Goal: Register for event/course

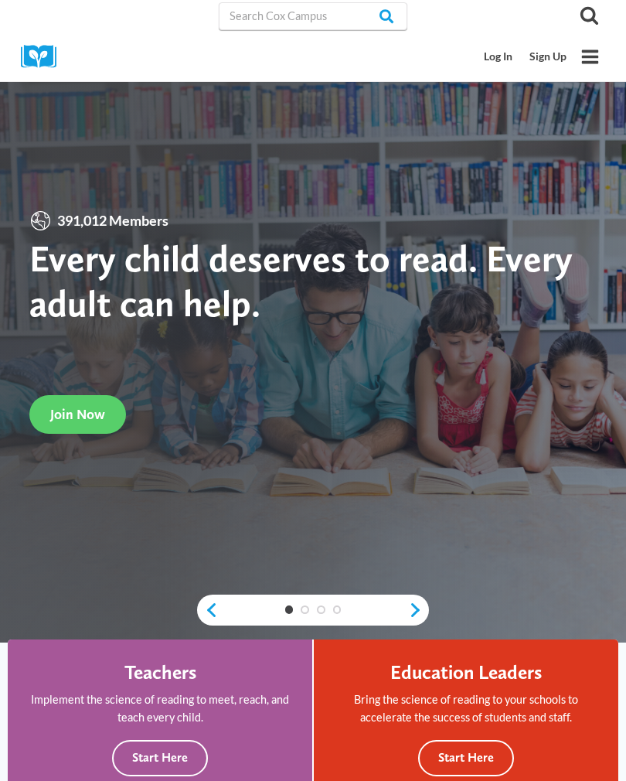
click at [549, 54] on link "Sign Up" at bounding box center [548, 57] width 54 height 29
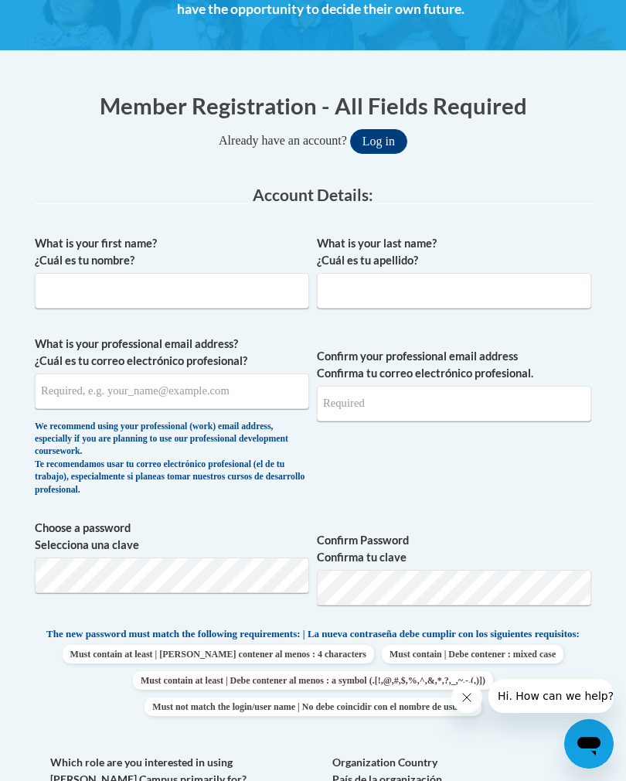
scroll to position [304, 0]
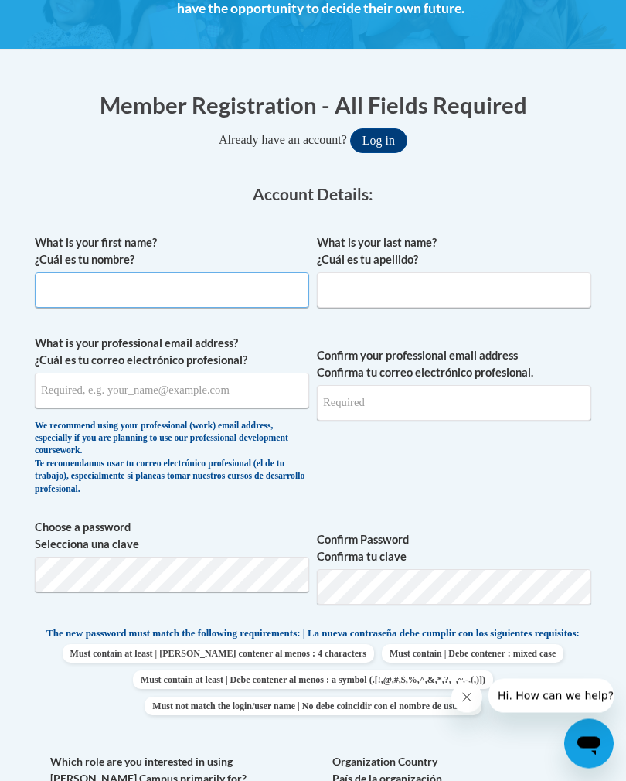
click at [128, 302] on input "What is your first name? ¿Cuál es tu nombre?" at bounding box center [172, 291] width 274 height 36
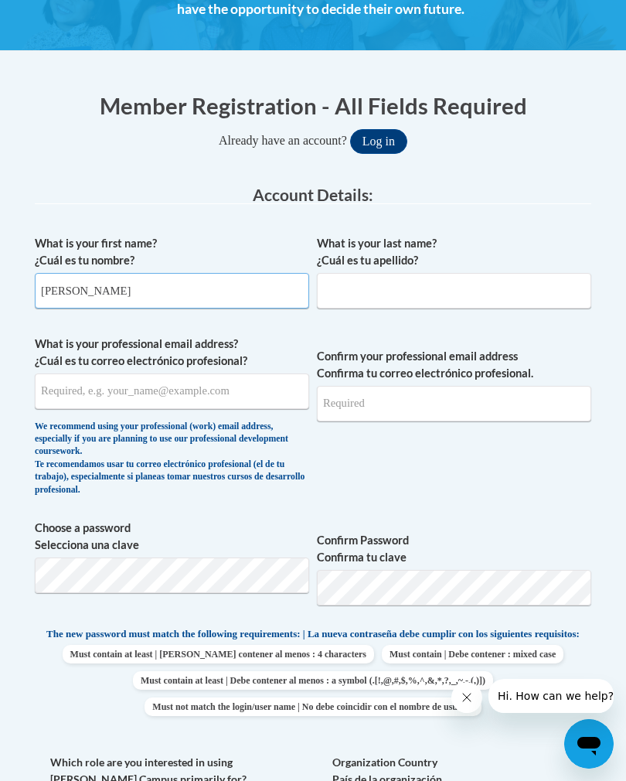
type input "Leigh"
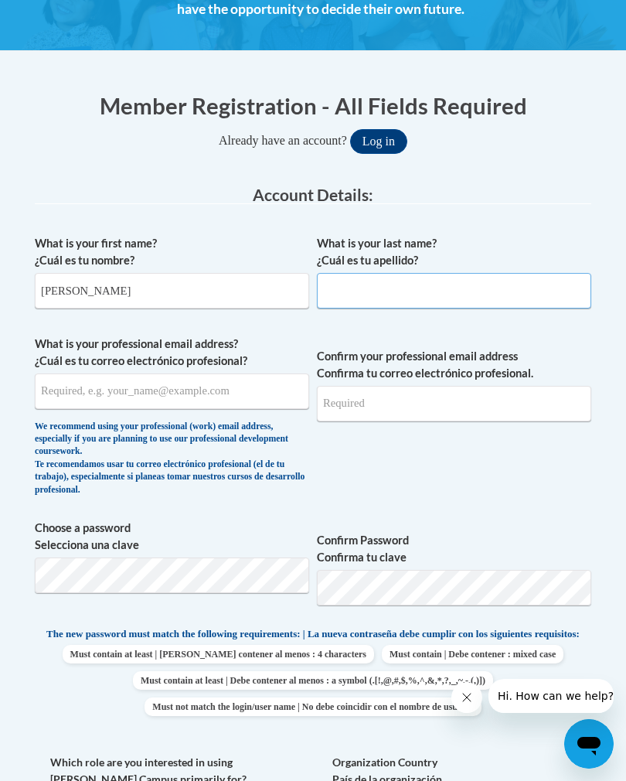
click at [490, 289] on input "What is your last name? ¿Cuál es tu apellido?" at bounding box center [454, 291] width 274 height 36
type input "Lewis"
click at [227, 380] on input "What is your professional email address? ¿Cuál es tu correo electrónico profesi…" at bounding box center [172, 391] width 274 height 36
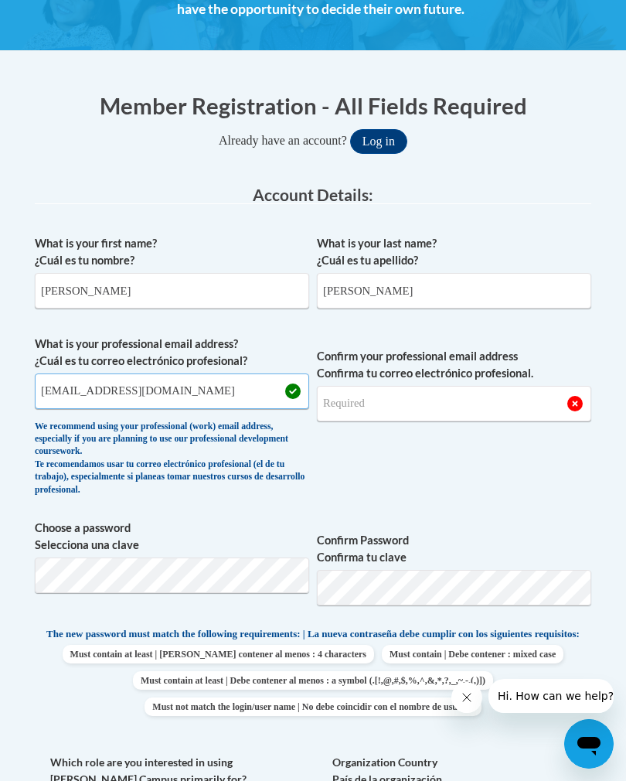
type input "leighjlewis98@gmail.com"
click at [493, 393] on input "Confirm your professional email address Confirma tu correo electrónico profesio…" at bounding box center [454, 404] width 274 height 36
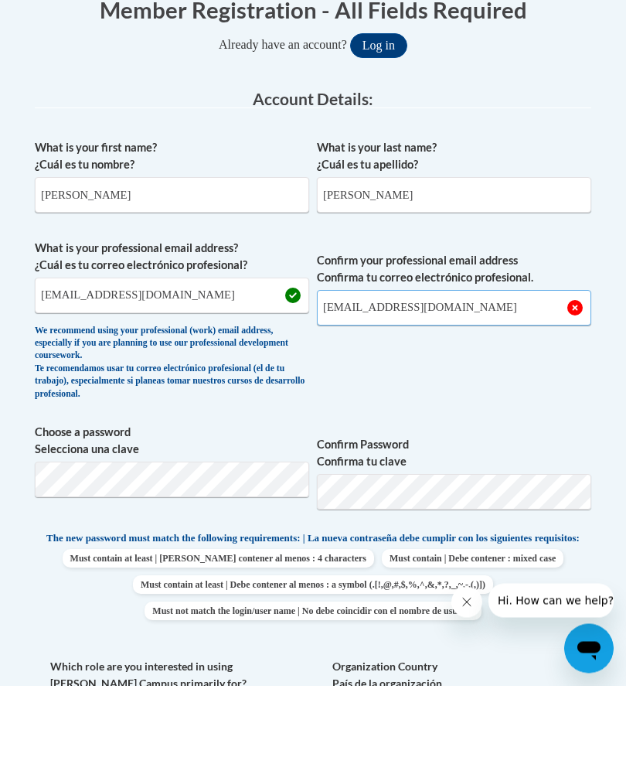
type input "leighjlewis98@gmail.com"
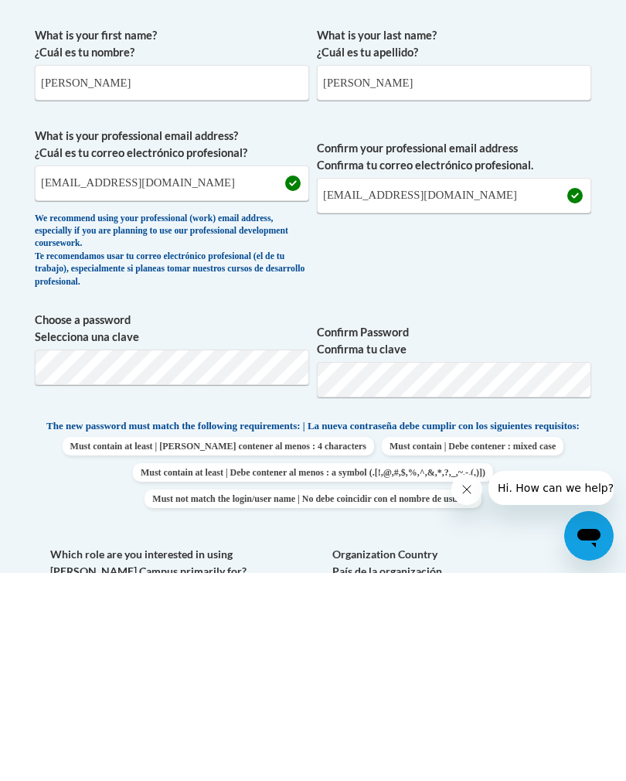
click at [409, 526] on div "What is your first name? ¿Cuál es tu nombre? Leigh What is your last name? ¿Cuá…" at bounding box center [313, 635] width 557 height 816
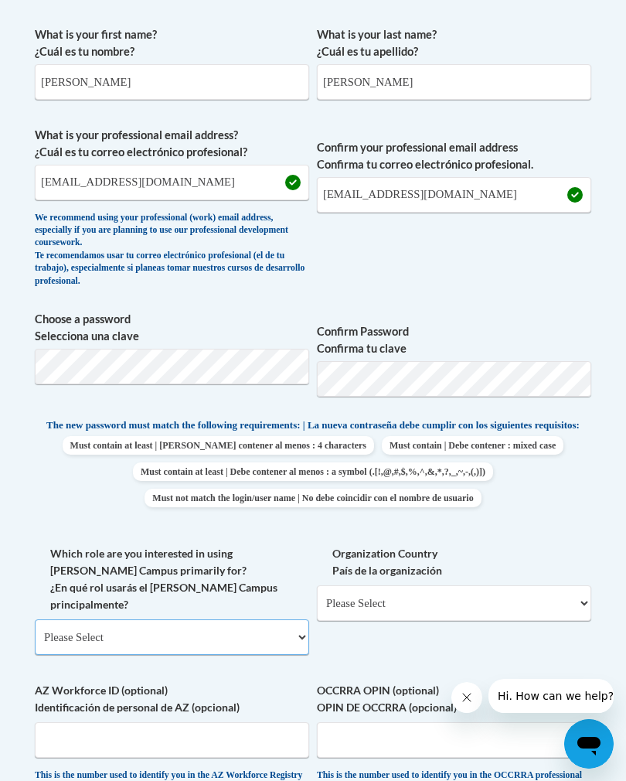
click at [271, 619] on select "Please Select College/University | Colegio/Universidad Community/Nonprofit Part…" at bounding box center [172, 637] width 274 height 36
select select "fbf2d438-af2f-41f8-98f1-81c410e29de3"
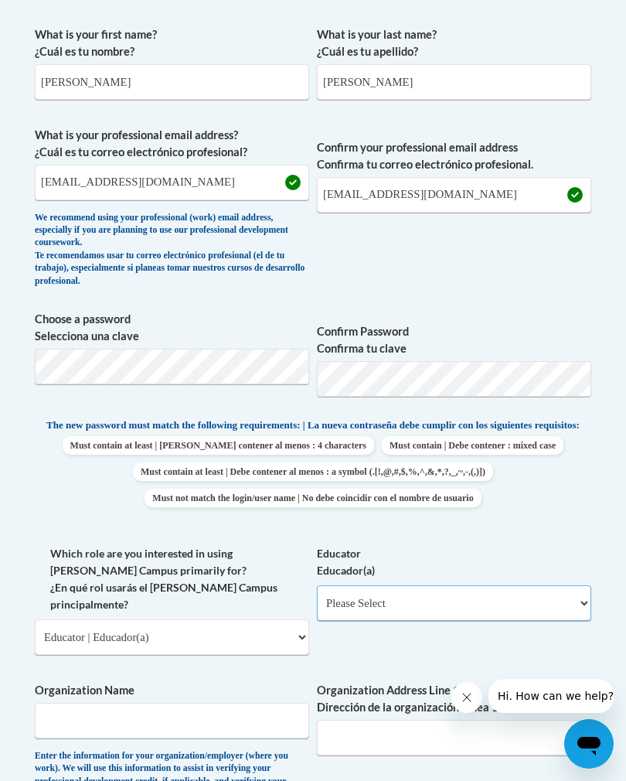
click at [457, 588] on select "Please Select Early Learning/Daycare Teacher/Family Home Care Provider | Maestr…" at bounding box center [454, 603] width 274 height 36
select select "5e2af403-4f2c-4e49-a02f-103e55d7b75b"
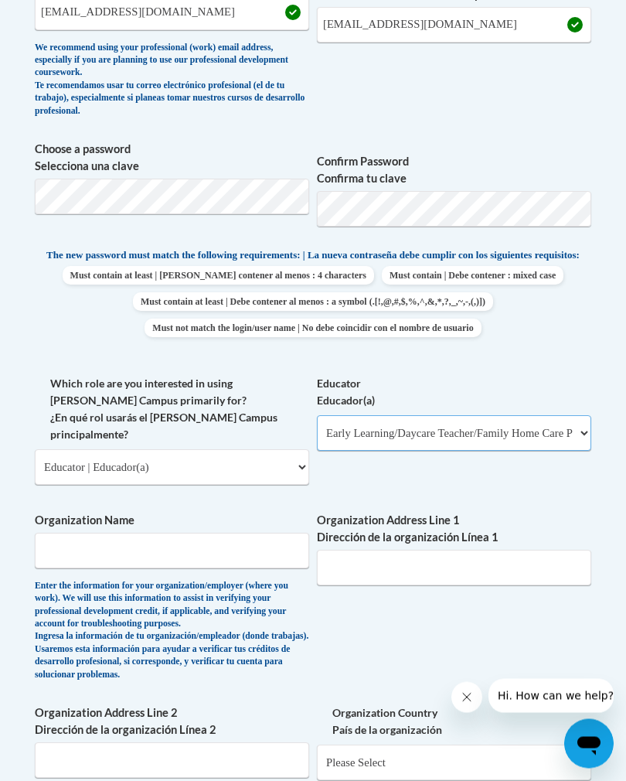
scroll to position [683, 0]
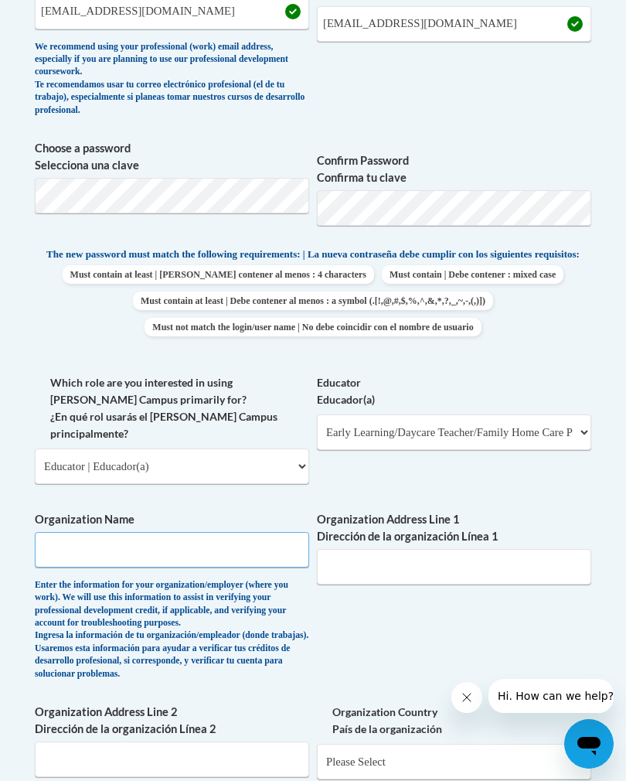
click at [73, 532] on input "Organization Name" at bounding box center [172, 550] width 274 height 36
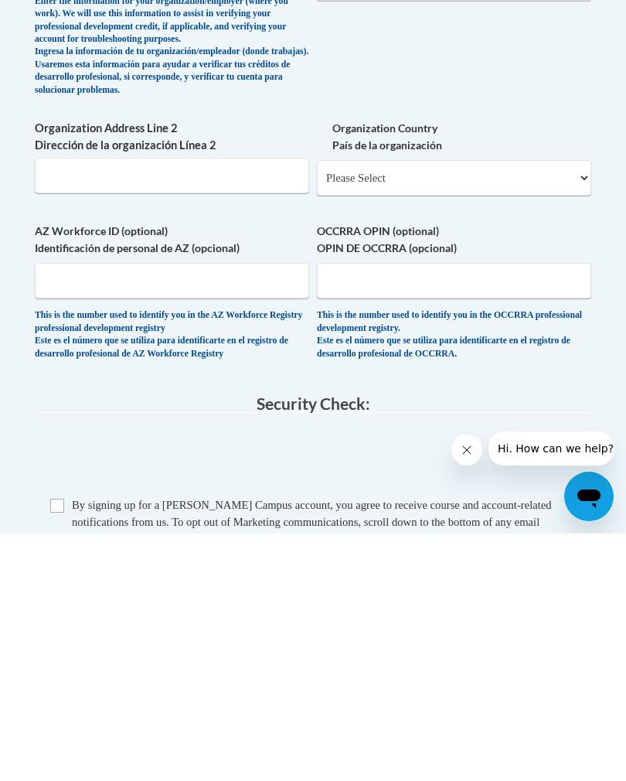
scroll to position [1023, 0]
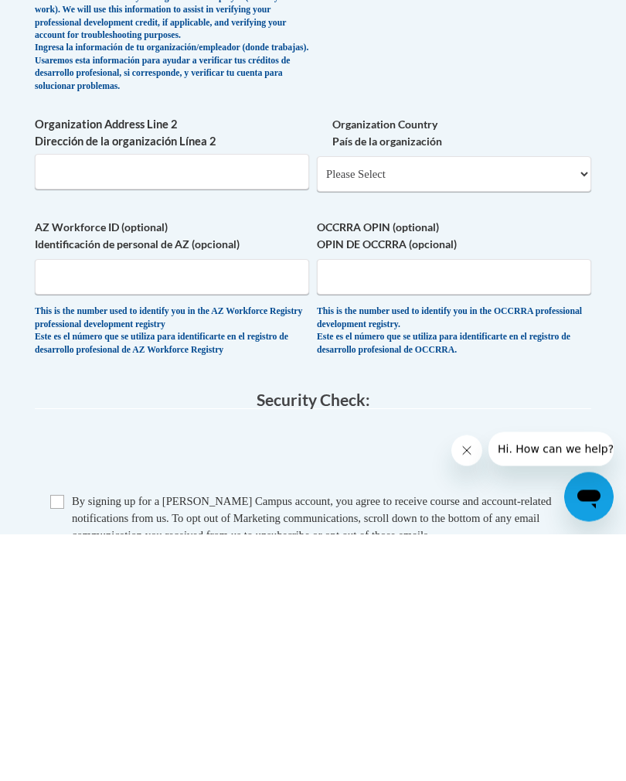
type input "La Petite"
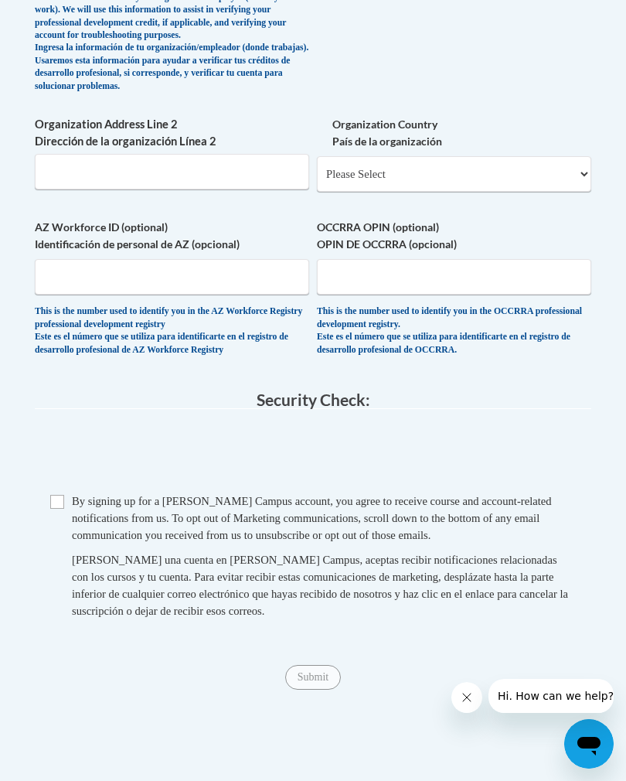
click at [61, 495] on input "Checkbox" at bounding box center [57, 502] width 14 height 14
checkbox input "true"
click at [315, 665] on input "Submit" at bounding box center [313, 677] width 56 height 25
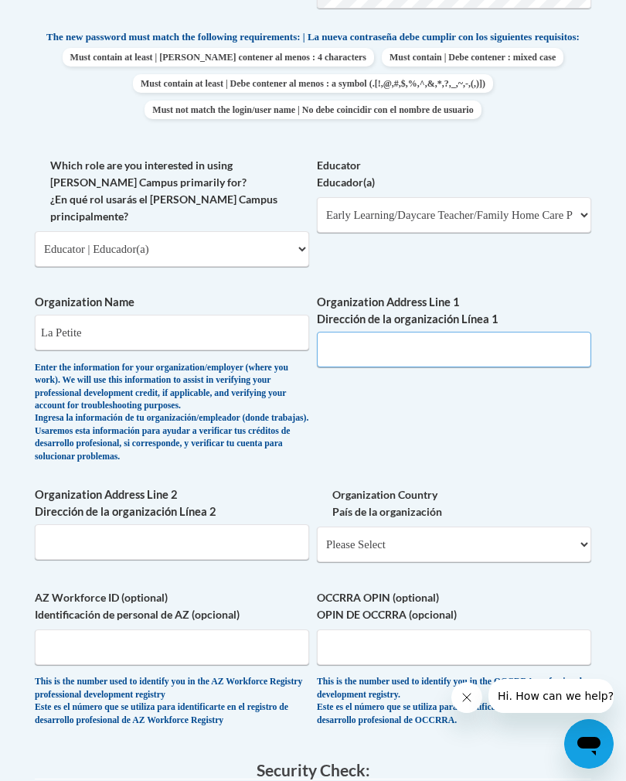
scroll to position [898, 141]
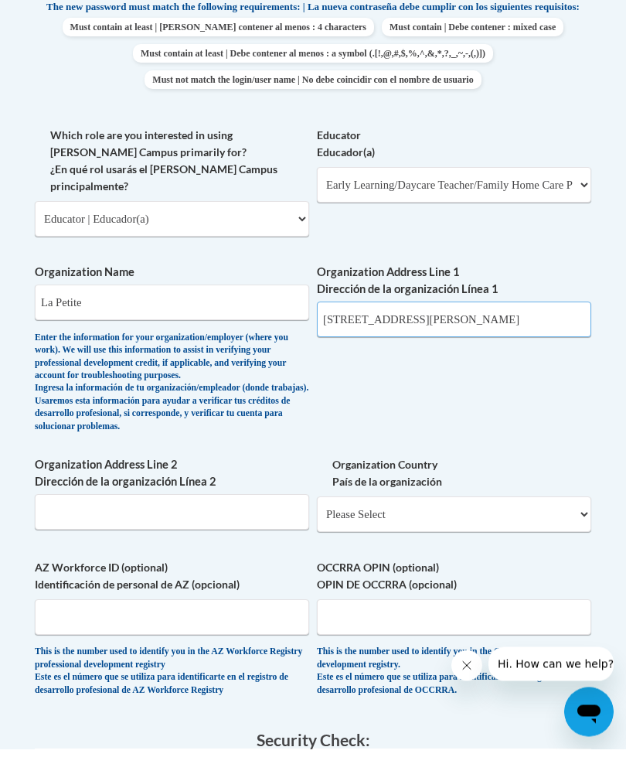
type input "650 Himes ave."
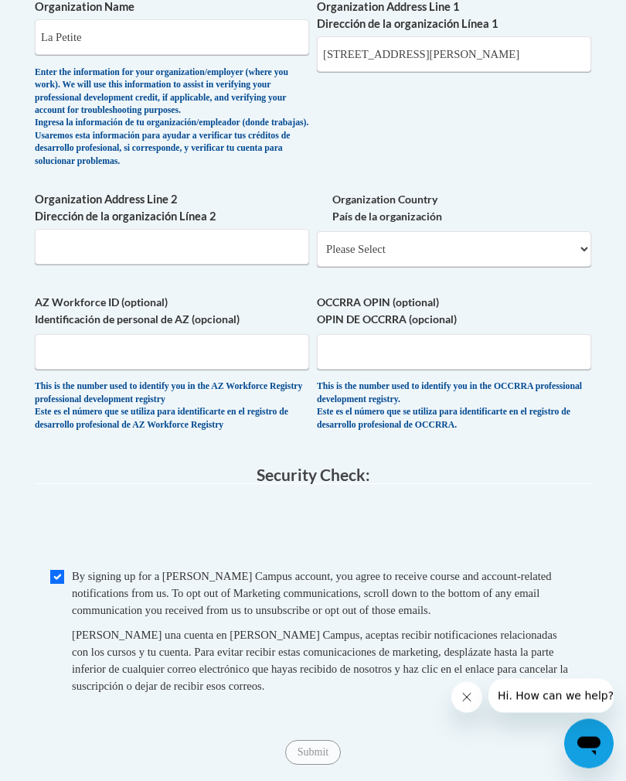
scroll to position [1195, 0]
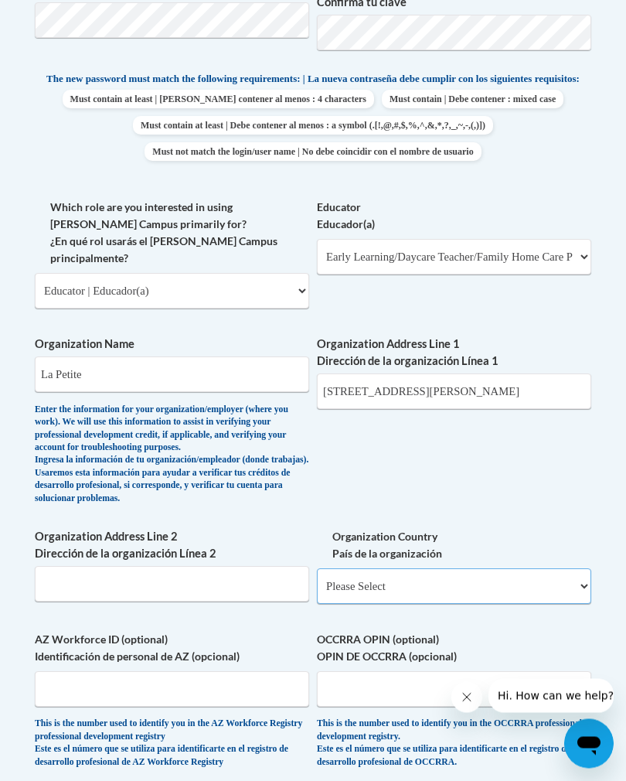
click at [481, 569] on select "Please Select United States | Estados Unidos Outside of the United States | Fue…" at bounding box center [454, 587] width 274 height 36
select select "ad49bcad-a171-4b2e-b99c-48b446064914"
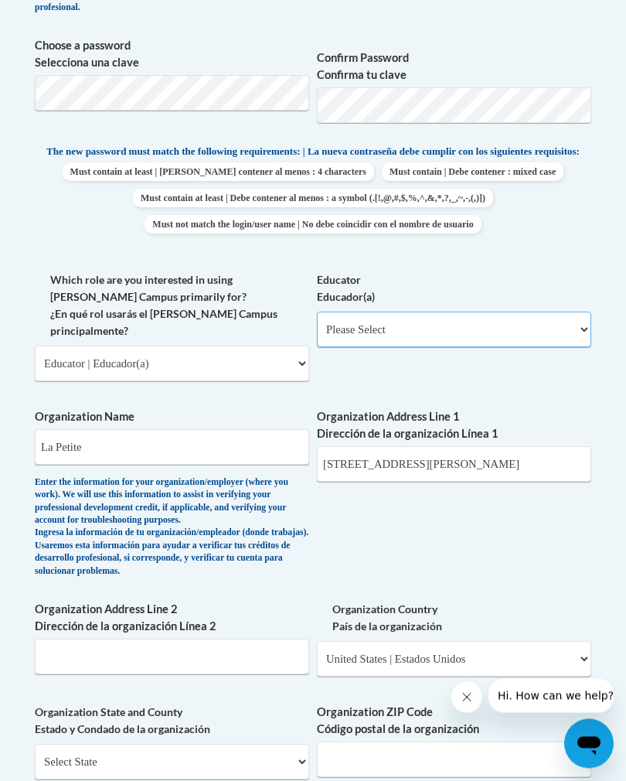
click at [506, 319] on select "Please Select Early Learning/Daycare Teacher/Family Home Care Provider | Maestr…" at bounding box center [454, 330] width 274 height 36
select select "5e2af403-4f2c-4e49-a02f-103e55d7b75b"
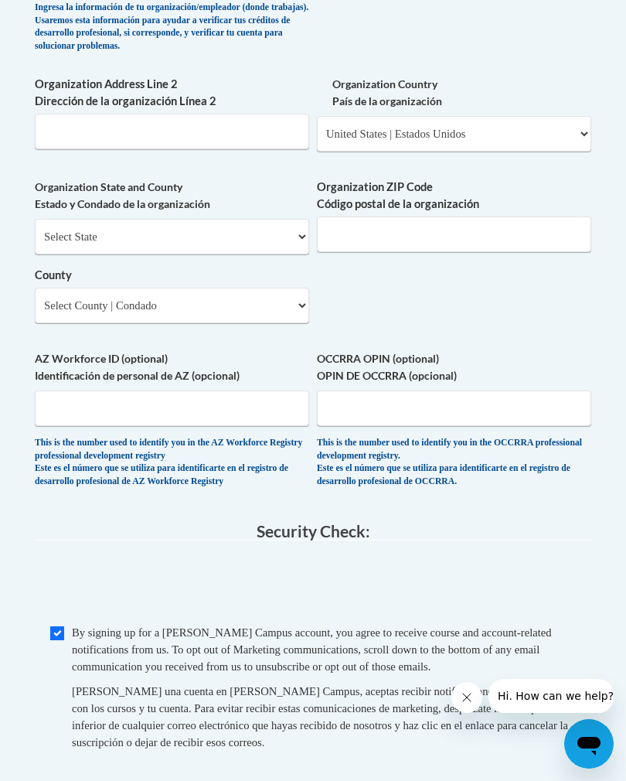
scroll to position [1312, 0]
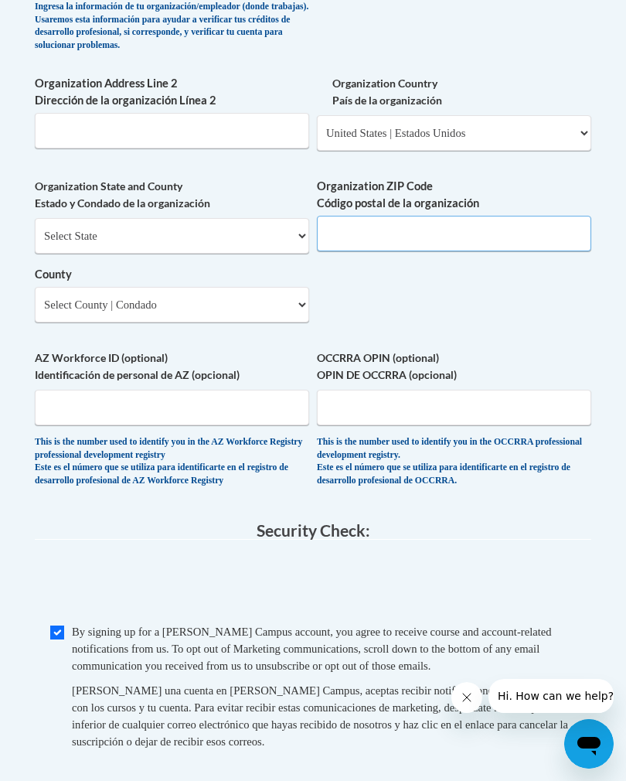
click at [507, 216] on input "Organization ZIP Code Código postal de la organización" at bounding box center [454, 234] width 274 height 36
type input "21703"
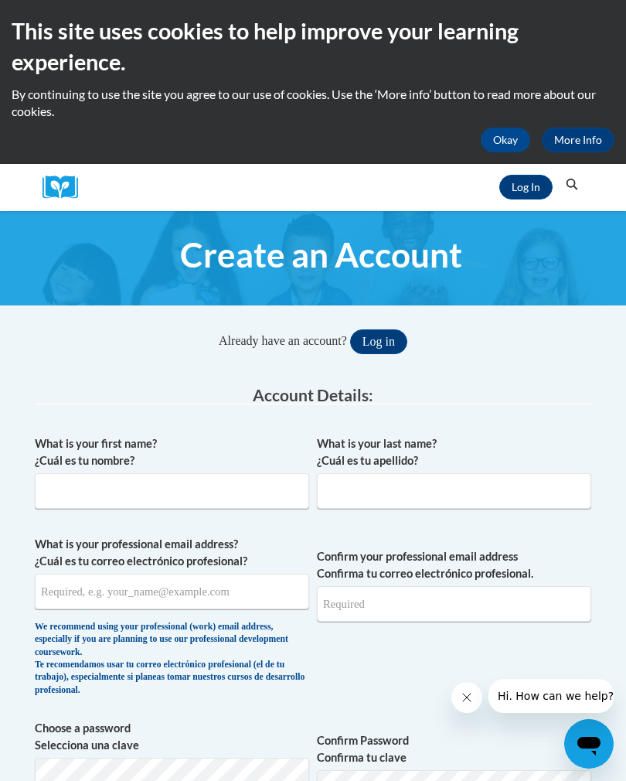
click at [507, 132] on button "Okay" at bounding box center [505, 140] width 49 height 25
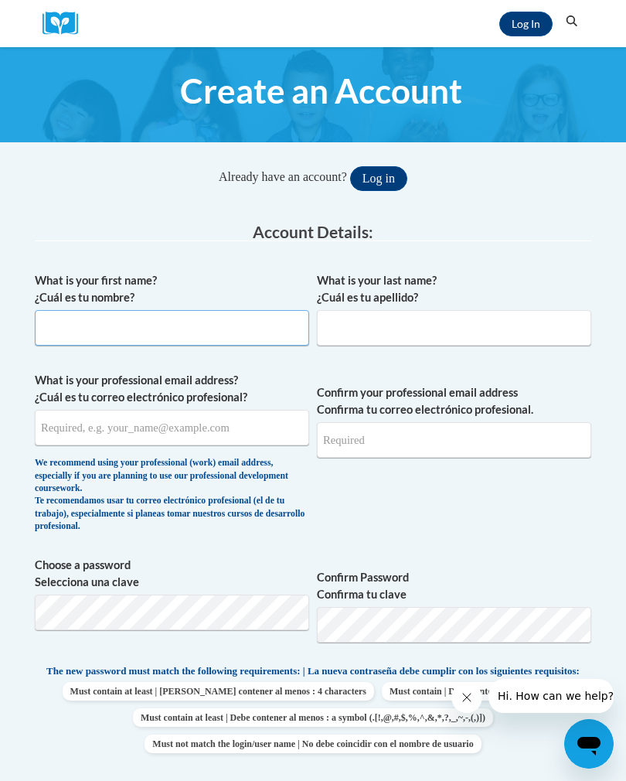
click at [257, 340] on input "What is your first name? ¿Cuál es tu nombre?" at bounding box center [172, 328] width 274 height 36
type input "Leigh"
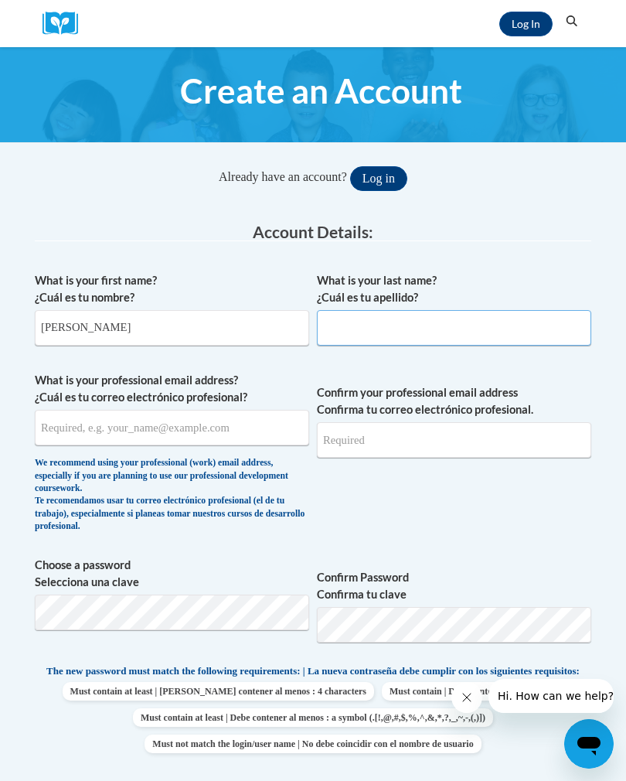
click at [480, 331] on input "What is your last name? ¿Cuál es tu apellido?" at bounding box center [454, 328] width 274 height 36
type input "Lewis"
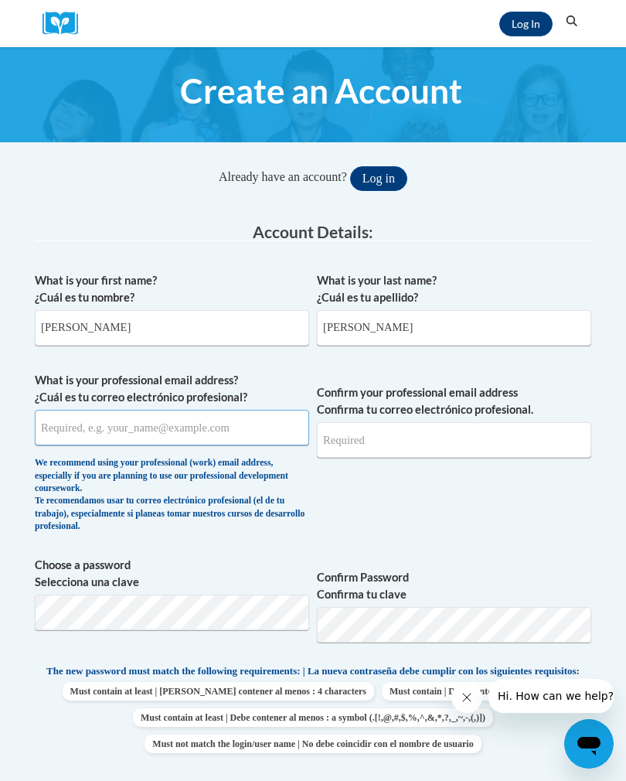
click at [62, 427] on input "What is your professional email address? ¿Cuál es tu correo electrónico profesi…" at bounding box center [172, 428] width 274 height 36
type input "leighjlewis98@gmail.com"
click at [509, 448] on input "Confirm your professional email address Confirma tu correo electrónico profesio…" at bounding box center [454, 440] width 274 height 36
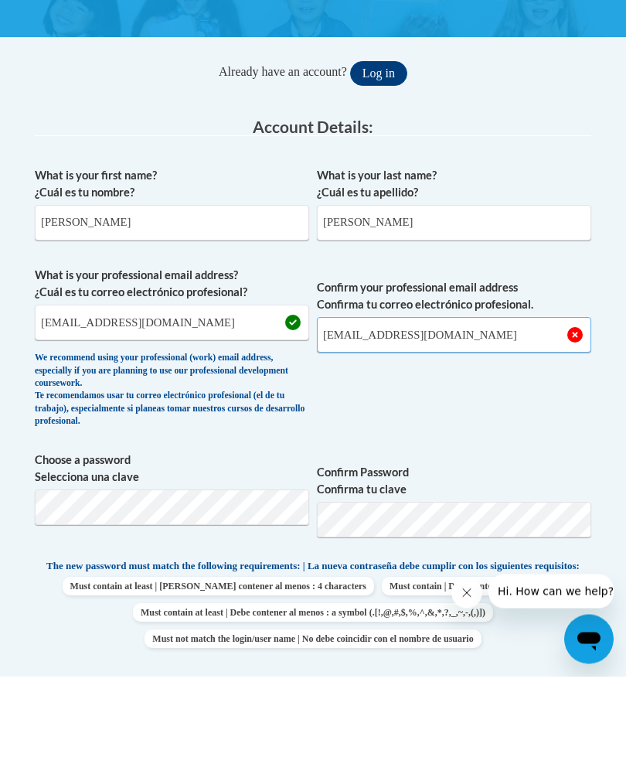
type input "leighjlewis98@gmail.com"
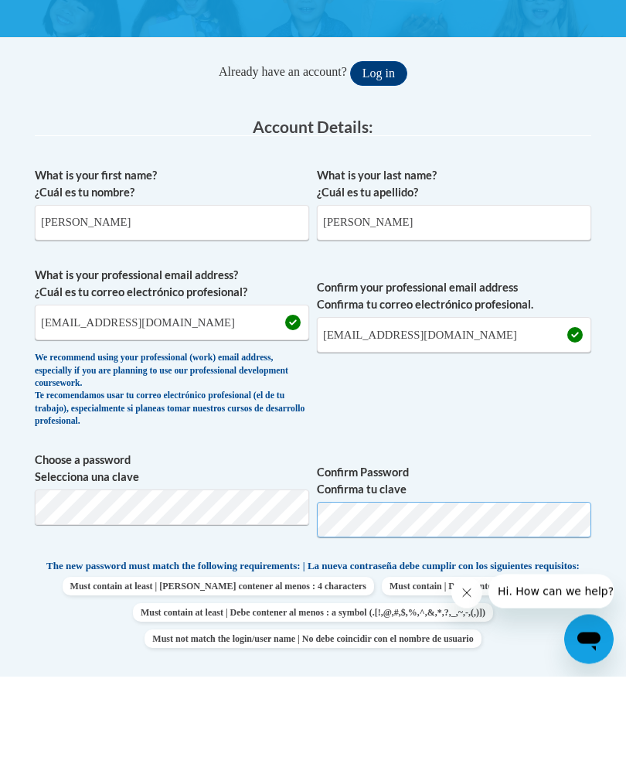
scroll to position [96, 0]
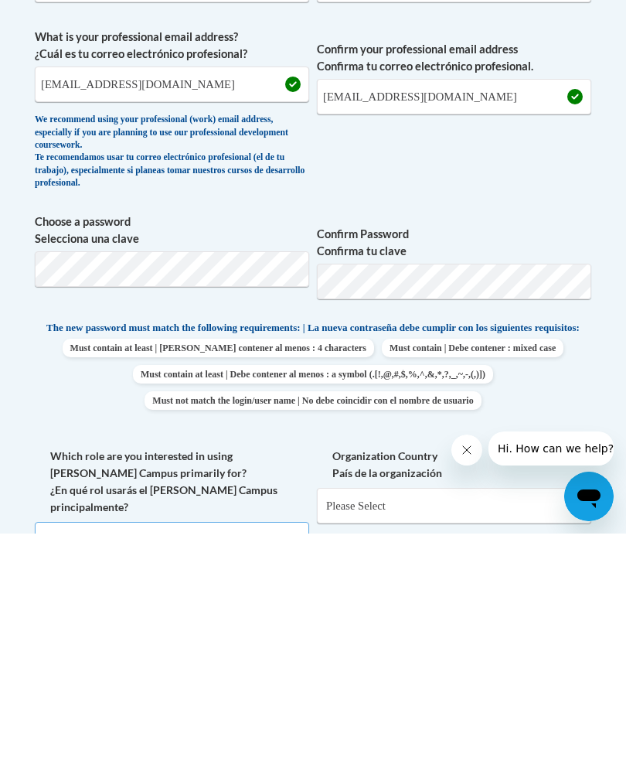
click at [95, 769] on select "Please Select College/University | Colegio/Universidad Community/Nonprofit Part…" at bounding box center [172, 787] width 274 height 36
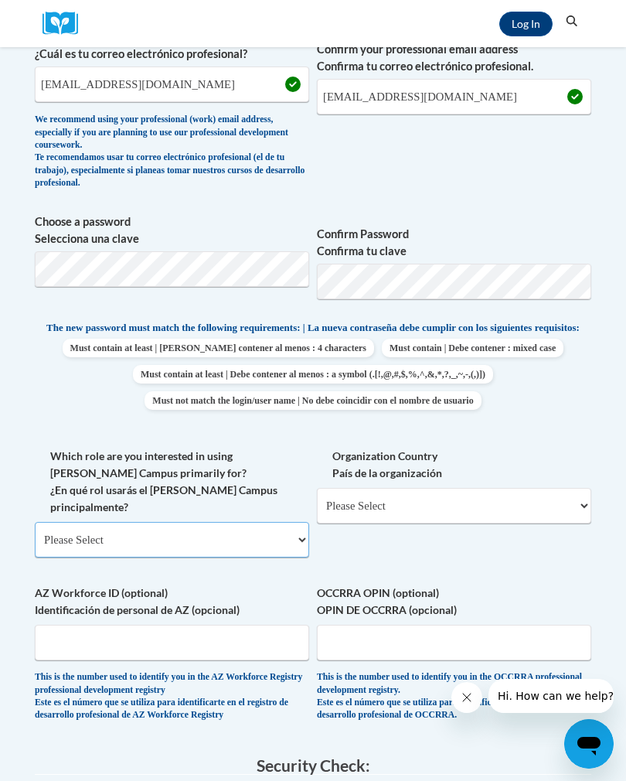
select select "fbf2d438-af2f-41f8-98f1-81c410e29de3"
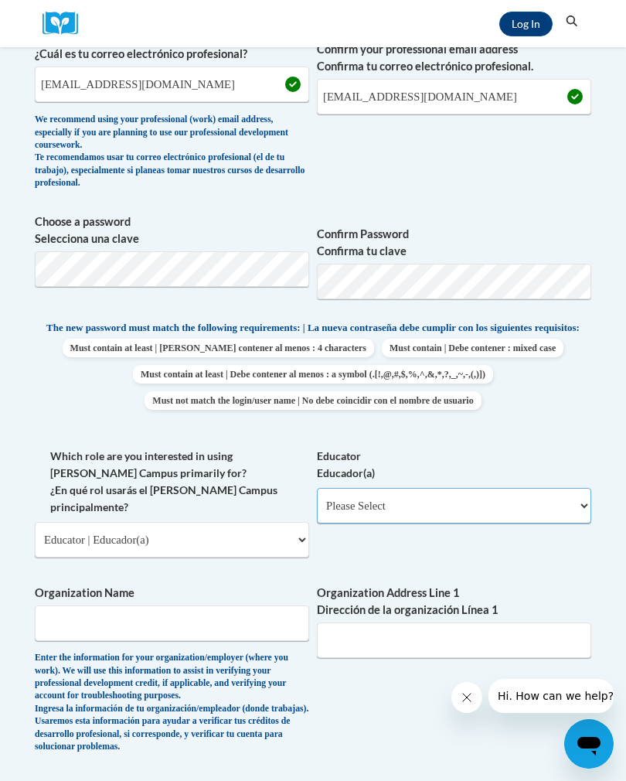
click at [442, 490] on select "Please Select Early Learning/Daycare Teacher/Family Home Care Provider | Maestr…" at bounding box center [454, 506] width 274 height 36
select select "5e2af403-4f2c-4e49-a02f-103e55d7b75b"
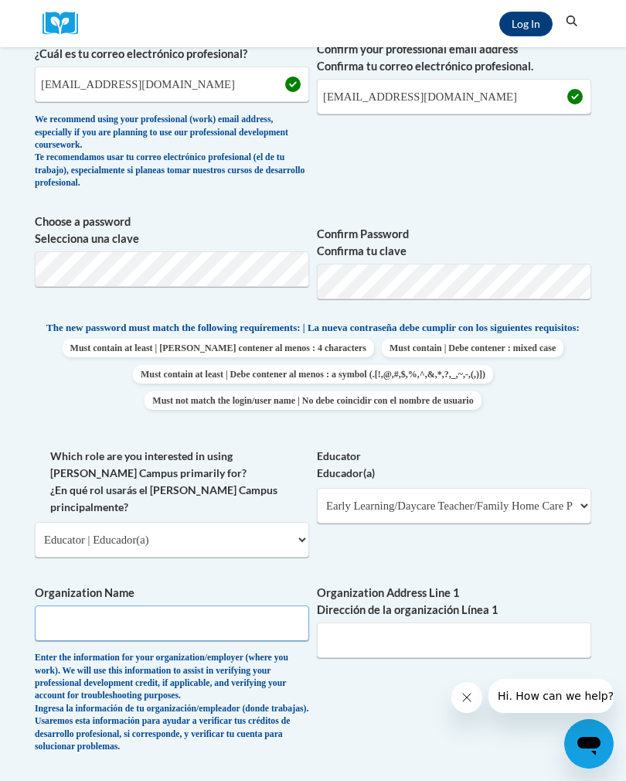
click at [227, 605] on input "Organization Name" at bounding box center [172, 623] width 274 height 36
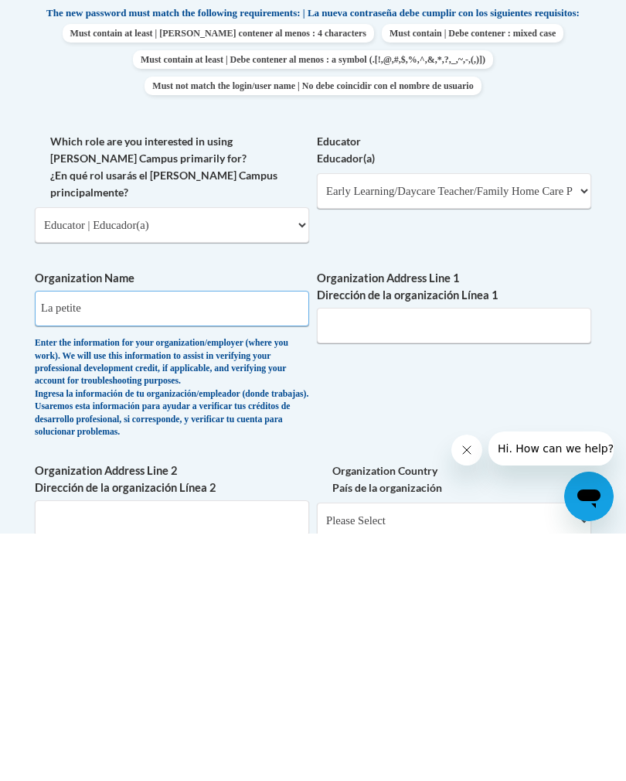
type input "La petite"
click at [507, 555] on input "Organization Address Line 1 Dirección de la organización Línea 1" at bounding box center [454, 573] width 274 height 36
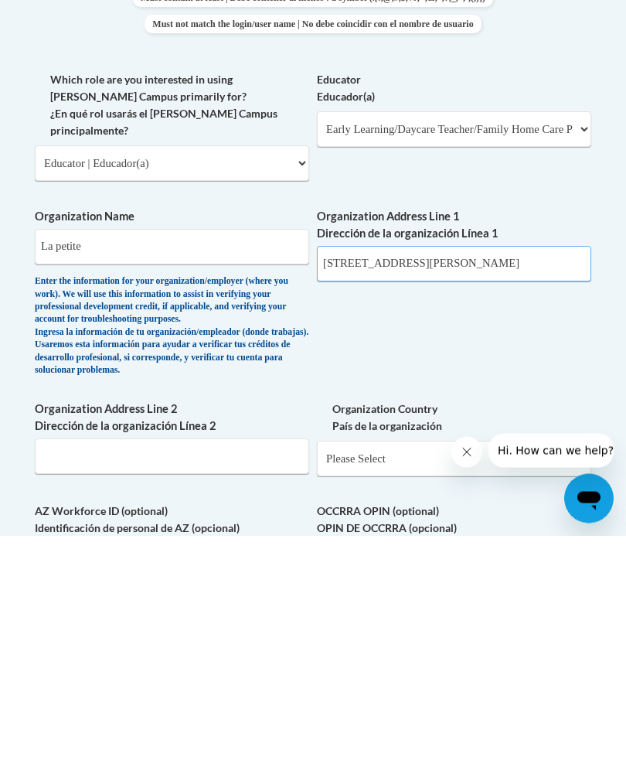
type input "650 himes ave"
click at [410, 686] on select "Please Select United States | Estados Unidos Outside of the United States | Fue…" at bounding box center [454, 704] width 274 height 36
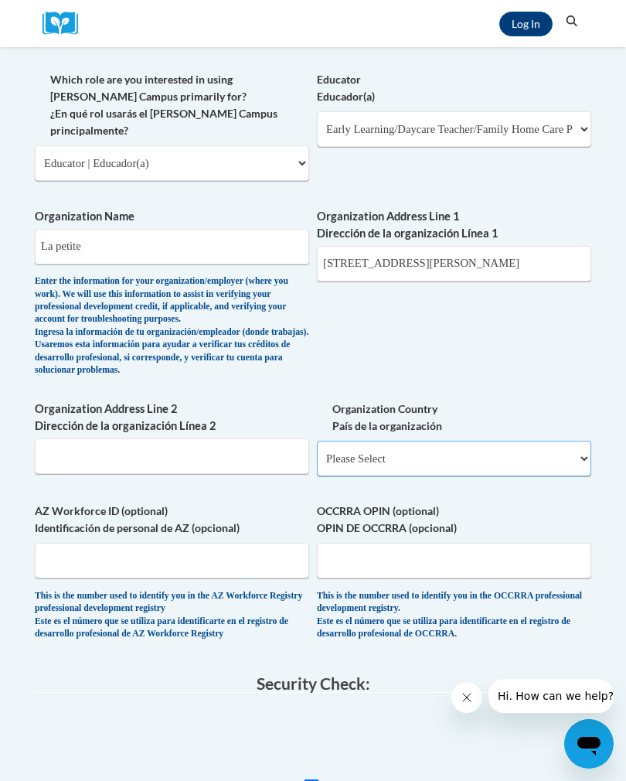
select select "ad49bcad-a171-4b2e-b99c-48b446064914"
select select
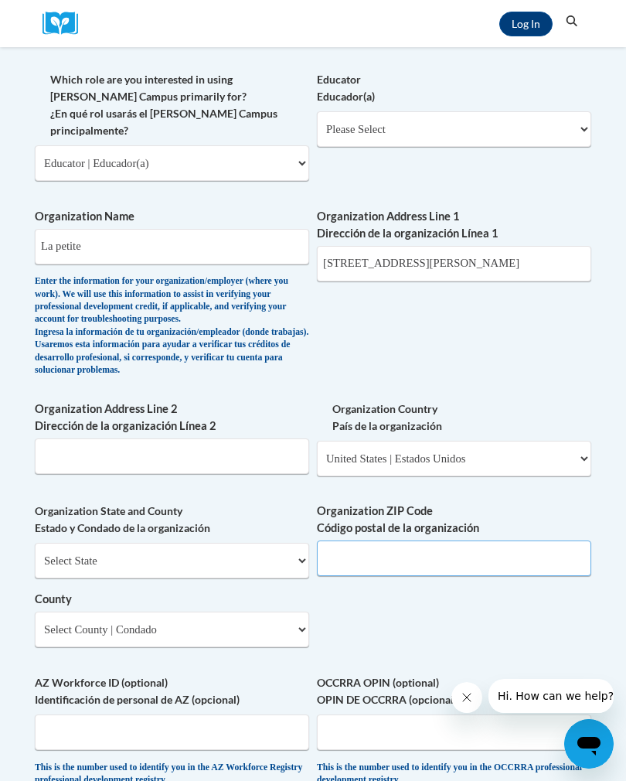
click at [467, 540] on input "Organization ZIP Code Código postal de la organización" at bounding box center [454, 558] width 274 height 36
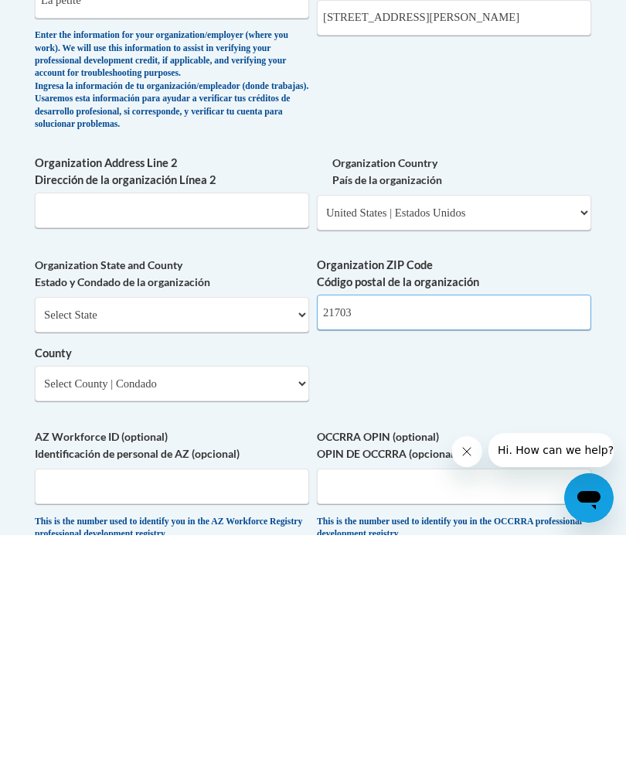
type input "21703"
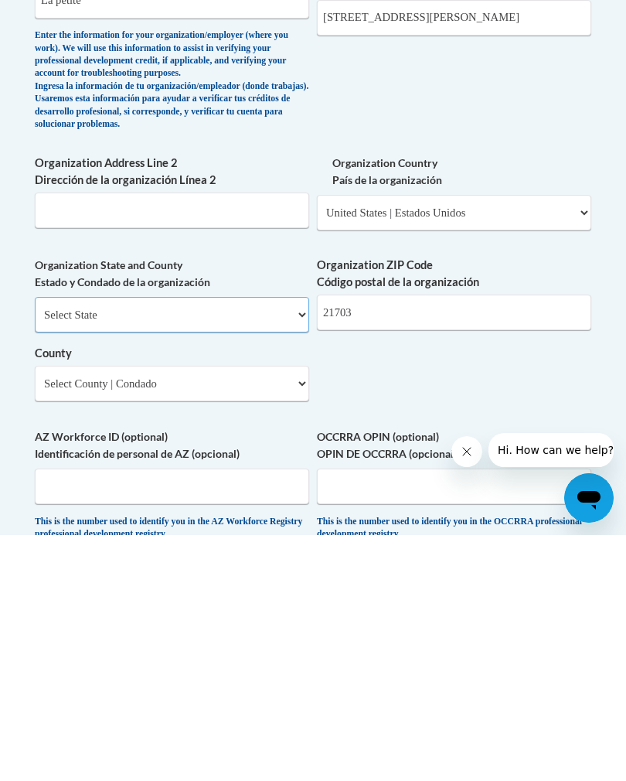
click at [72, 543] on select "Select State Alabama Alaska Arizona Arkansas California Colorado Connecticut De…" at bounding box center [172, 561] width 274 height 36
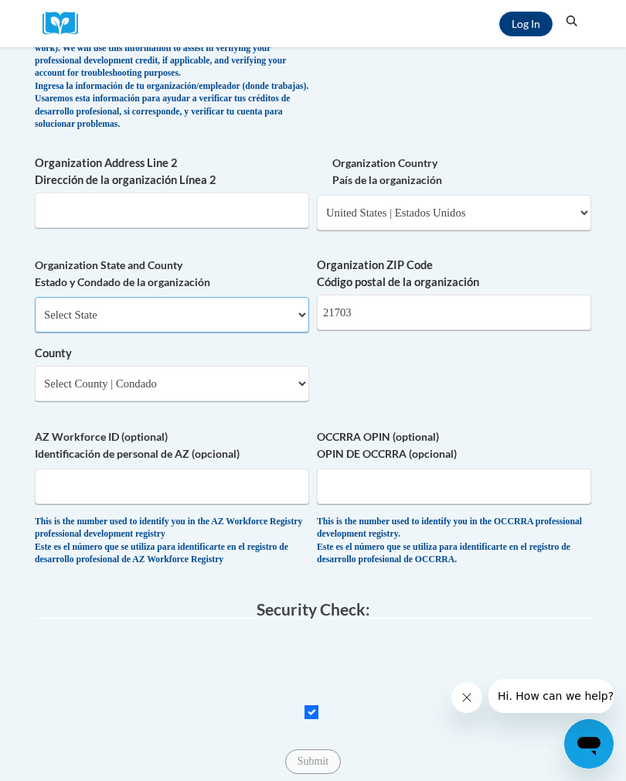
select select "Maryland"
click at [70, 366] on select "County" at bounding box center [172, 384] width 274 height 36
select select "Frederick"
click at [369, 749] on div "Submit Submit" at bounding box center [313, 761] width 557 height 25
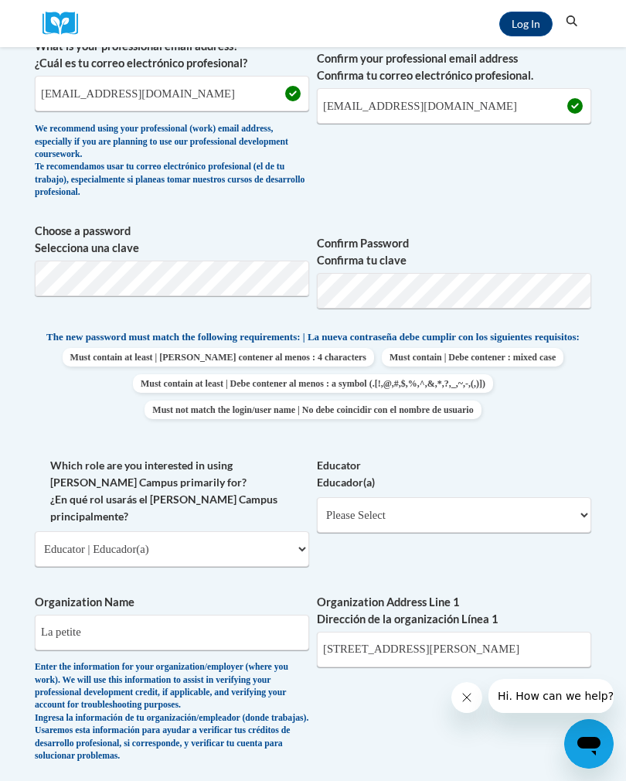
scroll to position [333, 0]
click at [550, 450] on div "What is your first name? ¿Cuál es tu nombre? Leigh What is your last name? ¿Cuá…" at bounding box center [313, 572] width 557 height 1283
click at [553, 451] on div "What is your first name? ¿Cuál es tu nombre? Leigh What is your last name? ¿Cuá…" at bounding box center [313, 572] width 557 height 1283
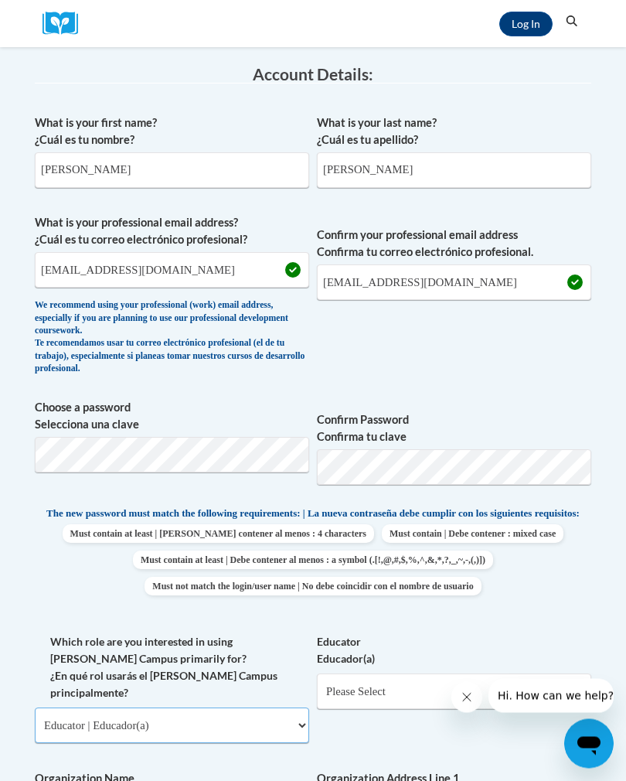
scroll to position [179, 0]
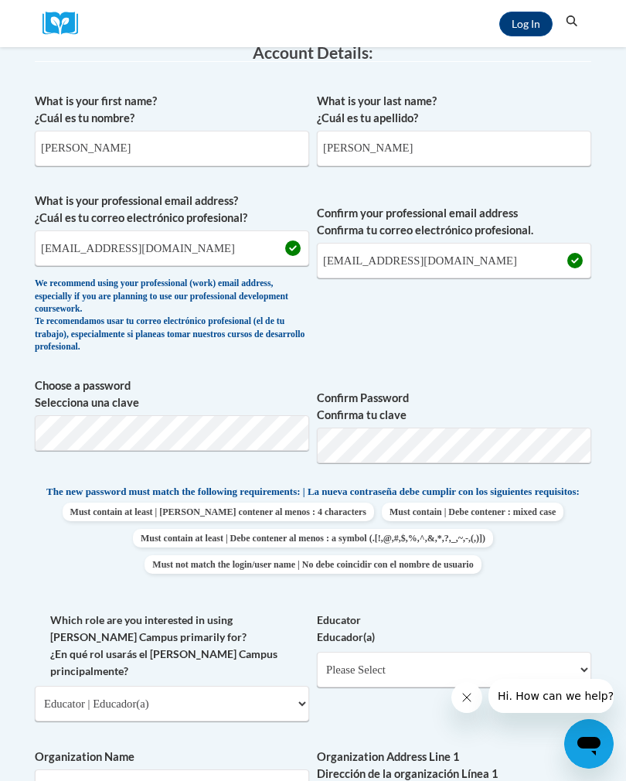
click at [553, 377] on span "Confirm Password Confirma tu clave" at bounding box center [454, 426] width 274 height 98
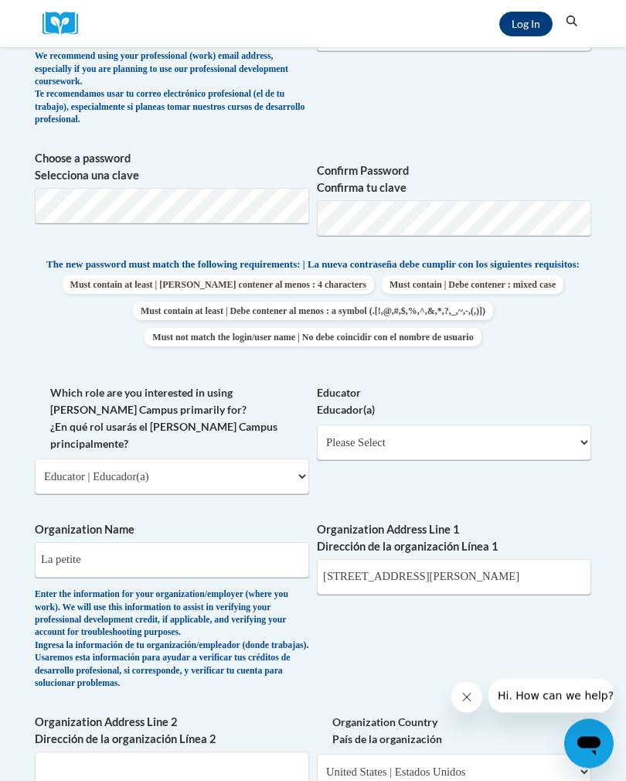
scroll to position [407, 0]
click at [495, 446] on select "Please Select Early Learning/Daycare Teacher/Family Home Care Provider | Maestr…" at bounding box center [454, 442] width 274 height 36
select select "5e2af403-4f2c-4e49-a02f-103e55d7b75b"
select select "null"
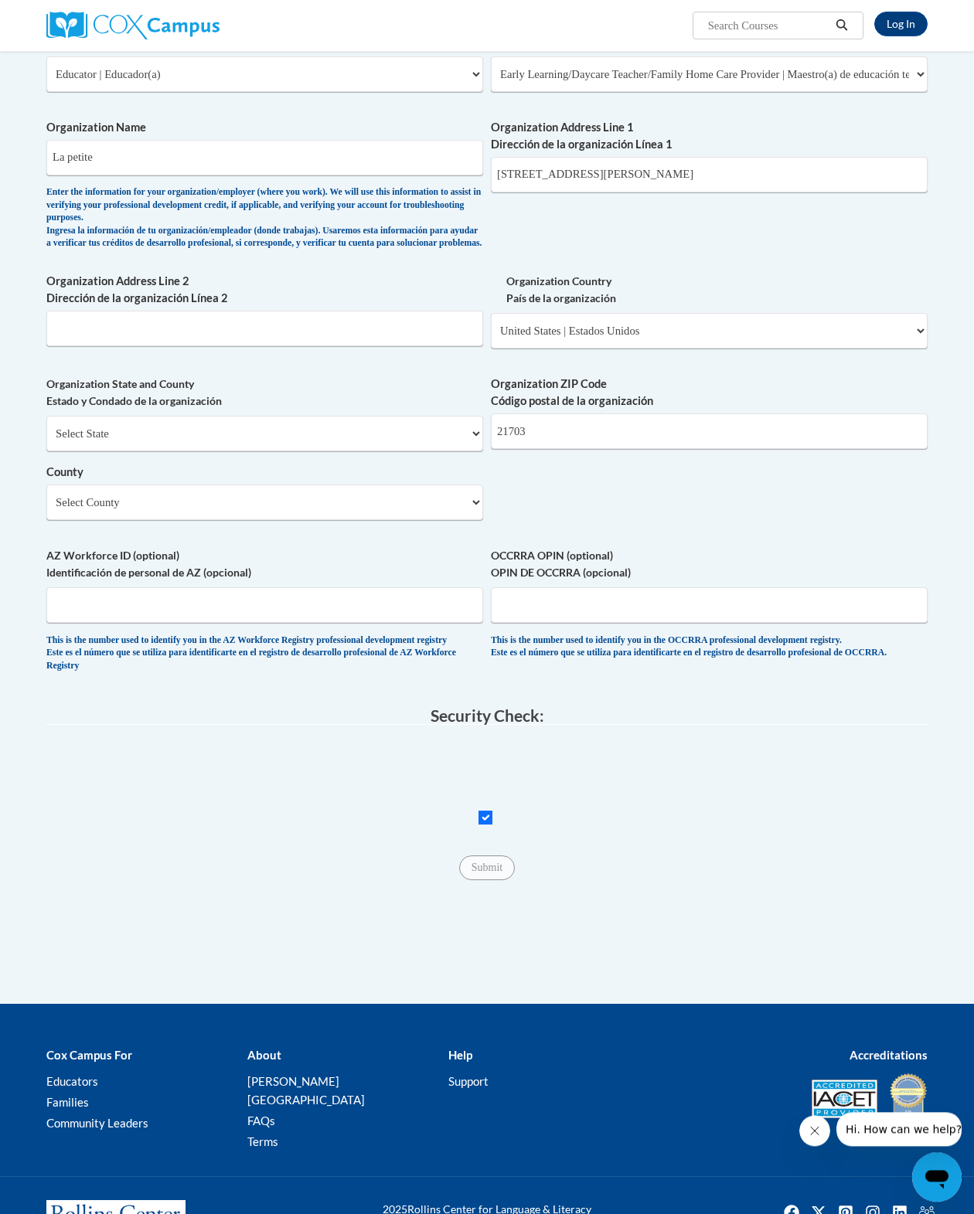
scroll to position [725, 0]
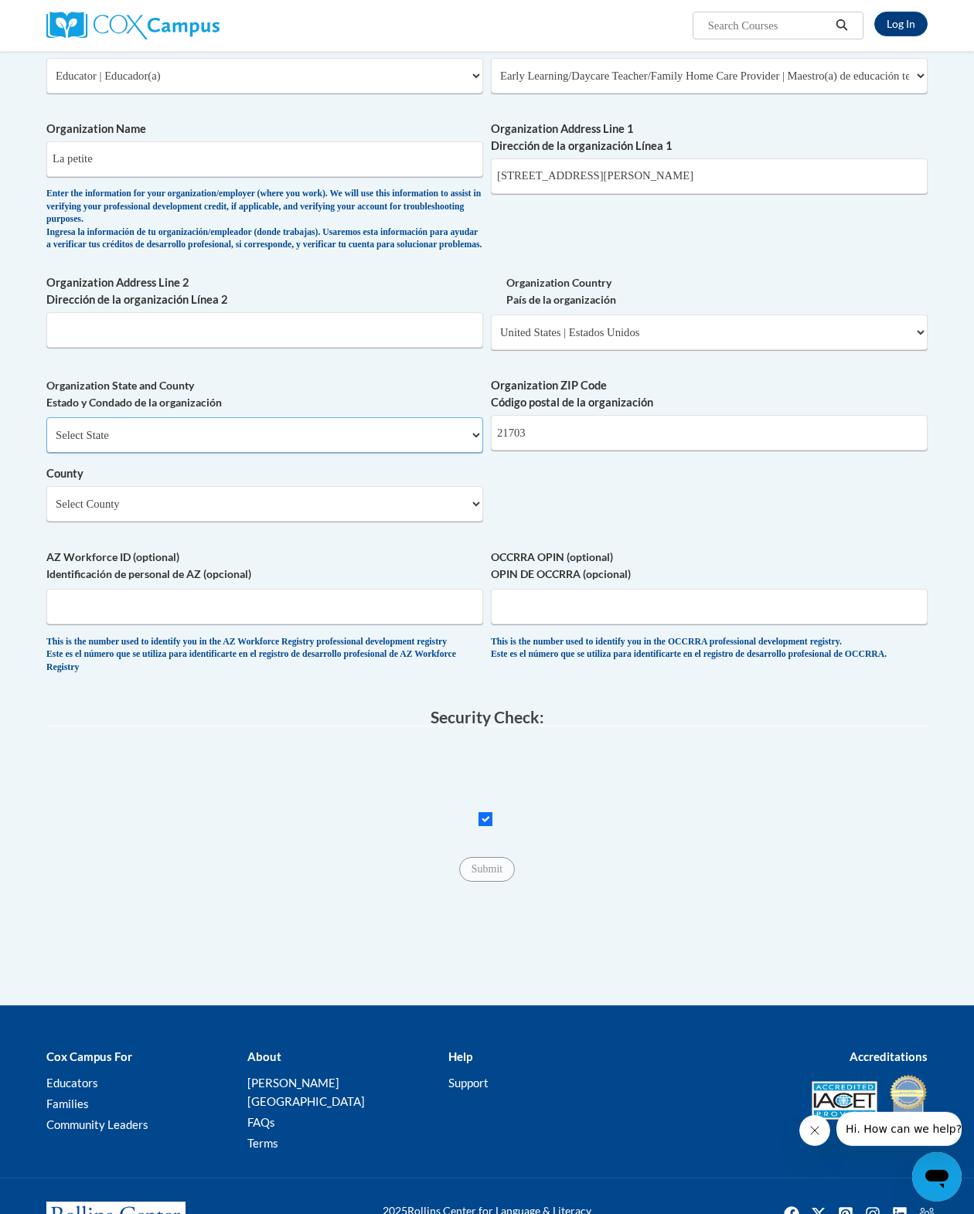
click at [332, 453] on select "Select State Alabama Alaska Arizona Arkansas California Colorado Connecticut De…" at bounding box center [264, 435] width 437 height 36
select select "Maryland"
click at [297, 512] on select "County" at bounding box center [264, 504] width 437 height 36
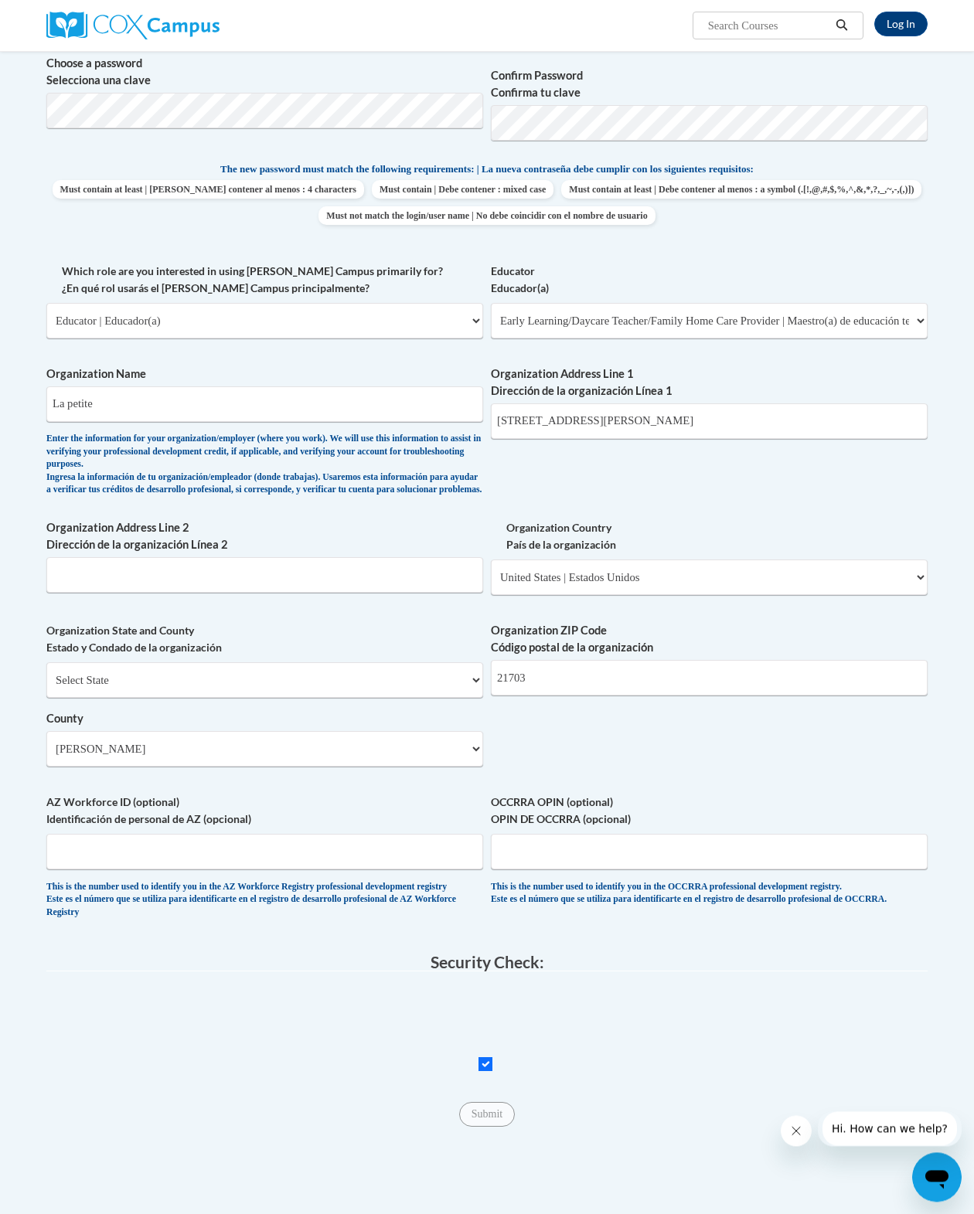
scroll to position [487, 0]
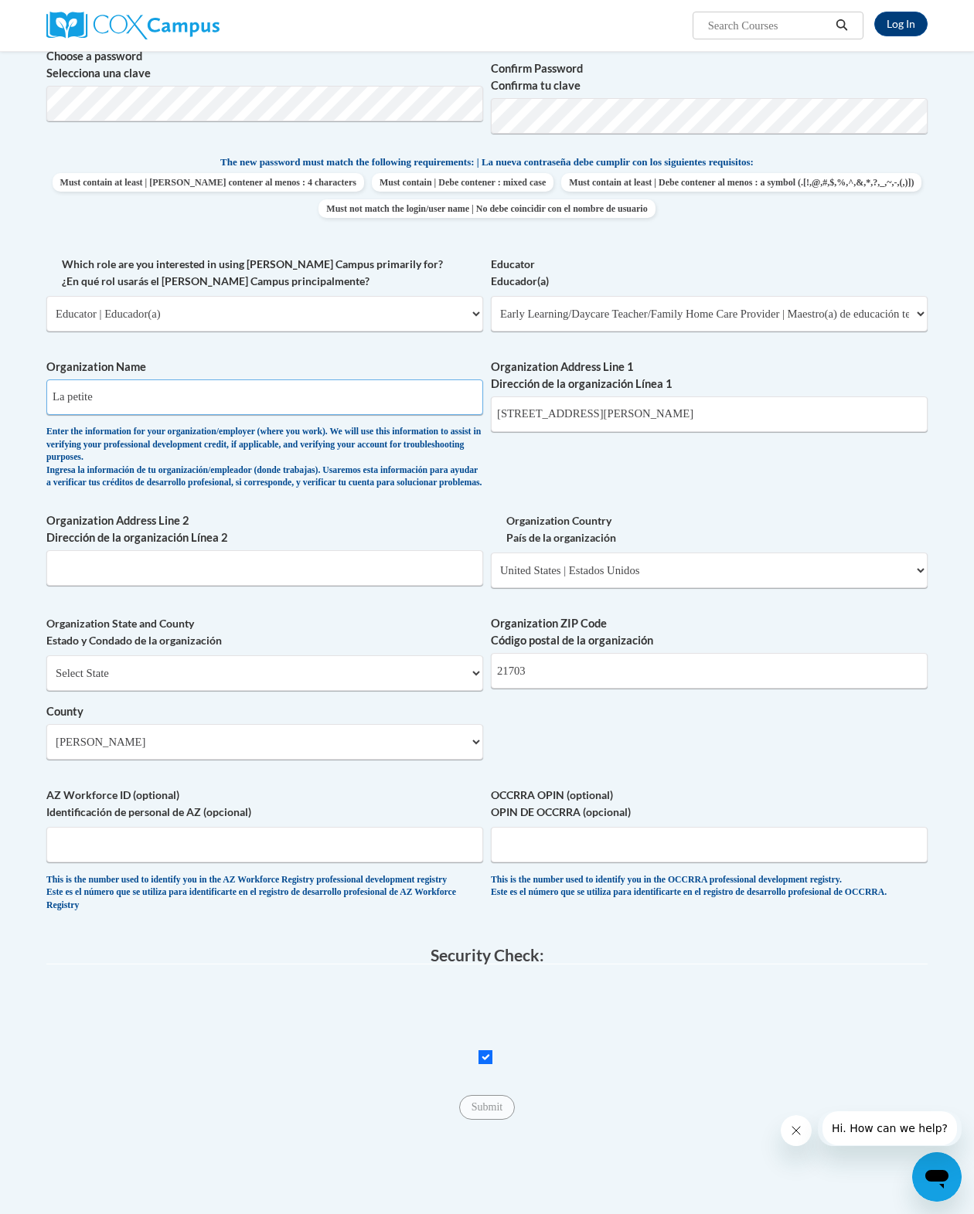
click at [159, 386] on input "La petite" at bounding box center [264, 398] width 437 height 36
click at [161, 395] on input "La petite" at bounding box center [264, 398] width 437 height 36
type input "La petite Academy"
click at [625, 763] on div "What is your first name? ¿Cuál es tu nombre? Leigh What is your last name? ¿Cuá…" at bounding box center [486, 354] width 881 height 1146
click at [112, 586] on input "Organization Address Line 2 Dirección de la organización Línea 2" at bounding box center [264, 568] width 437 height 36
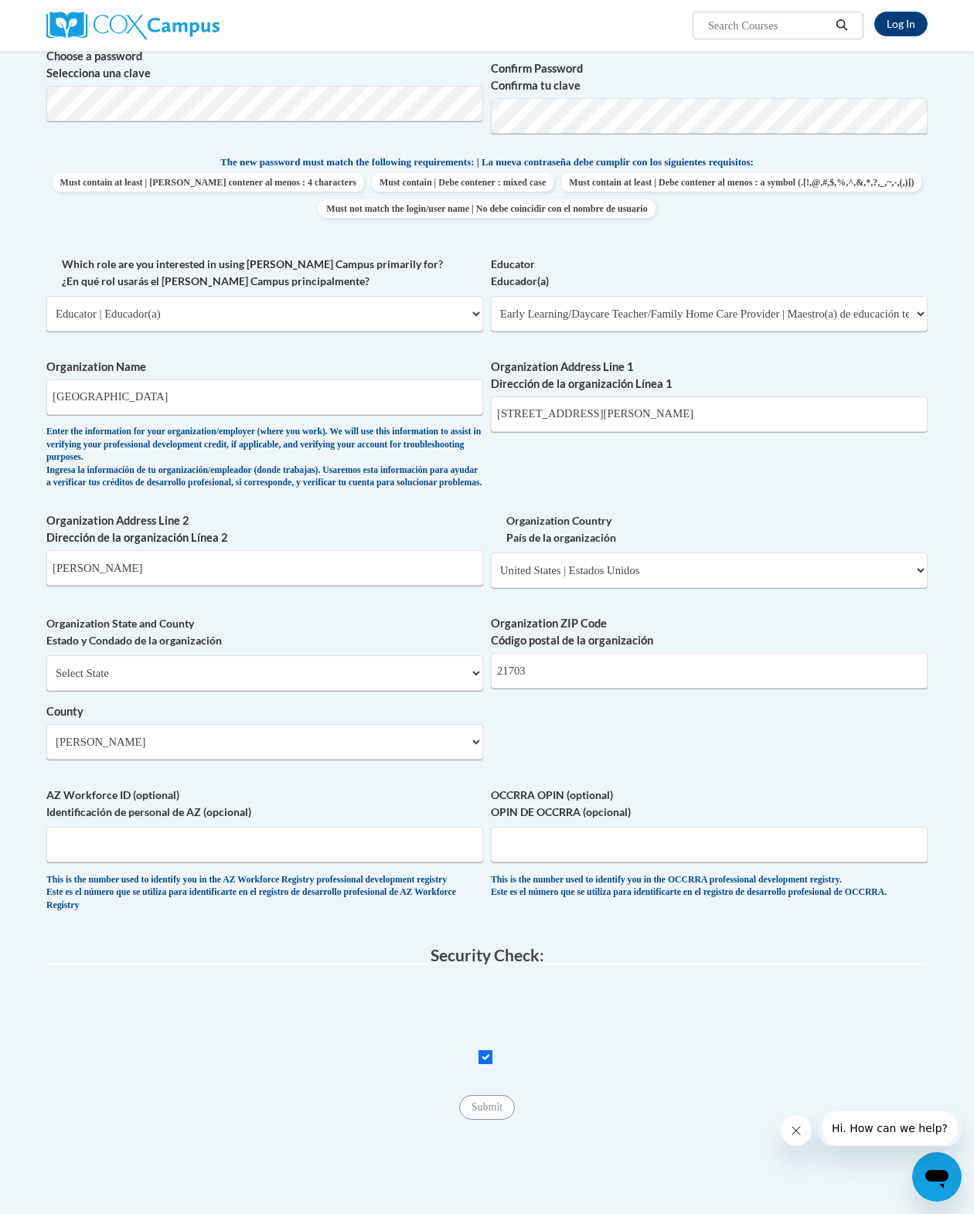
click at [9, 652] on body "Log In Search Search... Create an Account Already have an account? Log in Prefe…" at bounding box center [487, 515] width 974 height 2004
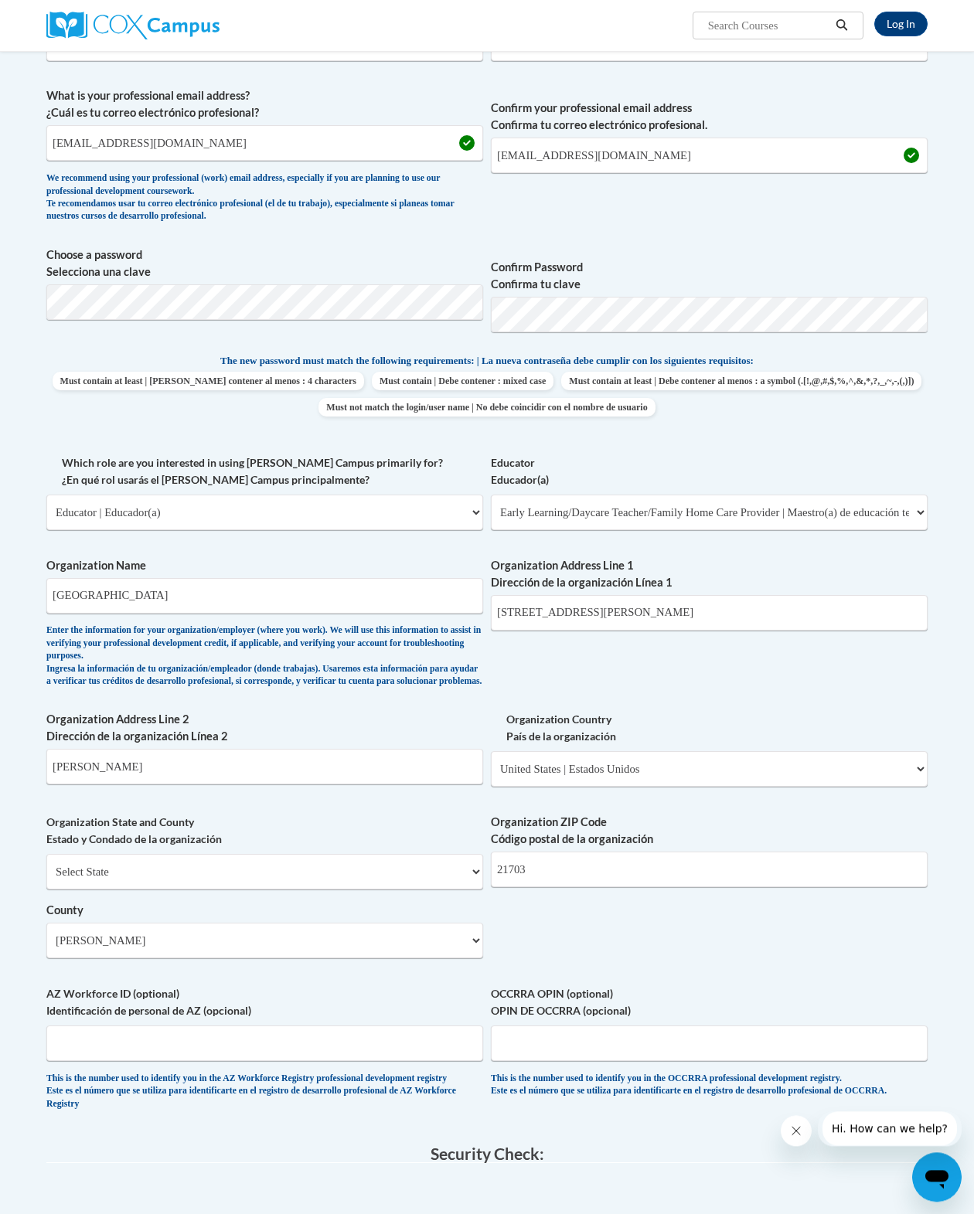
scroll to position [292, 0]
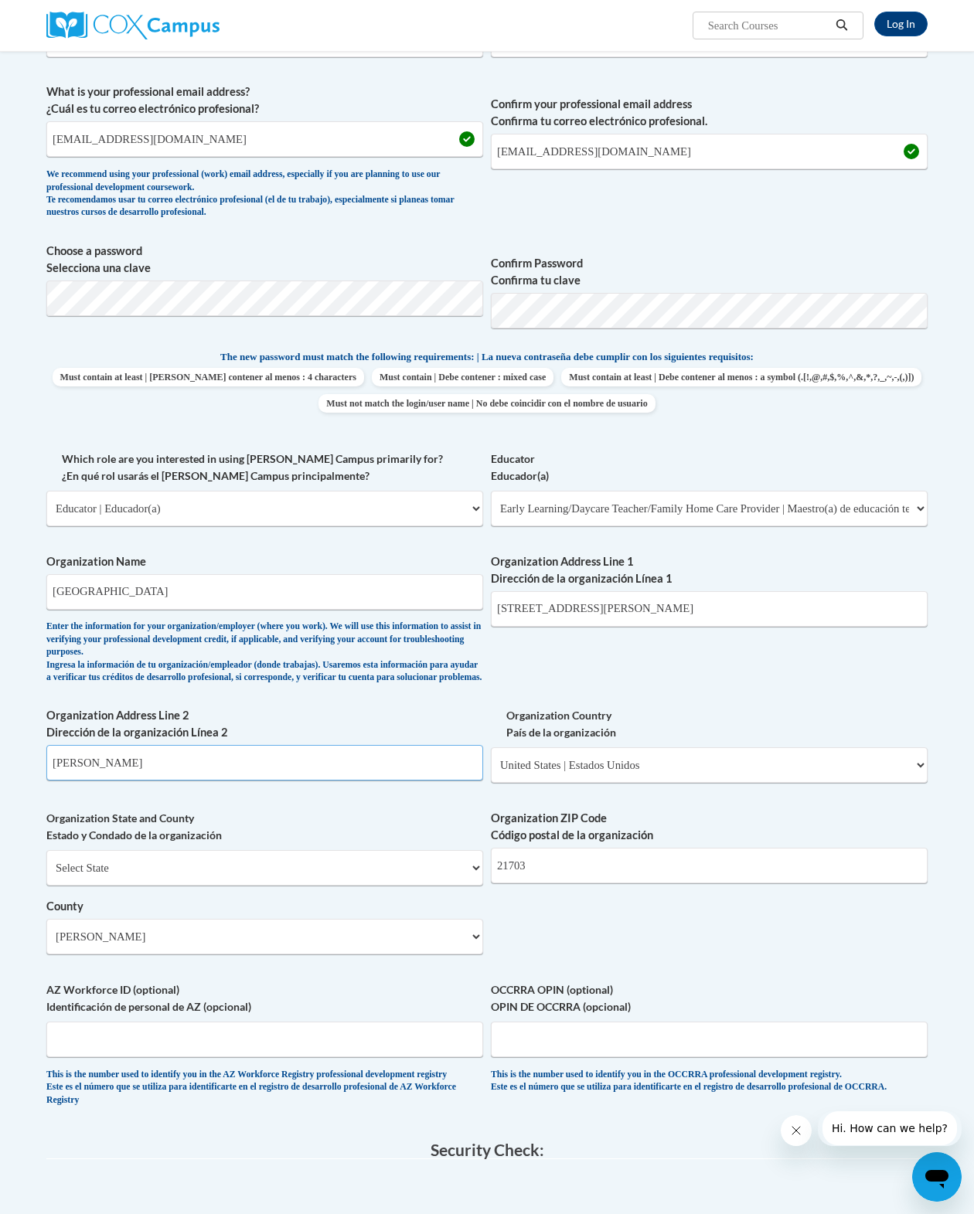
click at [131, 769] on input "Frederick" at bounding box center [264, 763] width 437 height 36
click at [250, 780] on input "Frederick" at bounding box center [264, 763] width 437 height 36
type input "F"
click at [74, 361] on p "The new password must match the following requirements: | La nueva contraseña d…" at bounding box center [486, 358] width 881 height 19
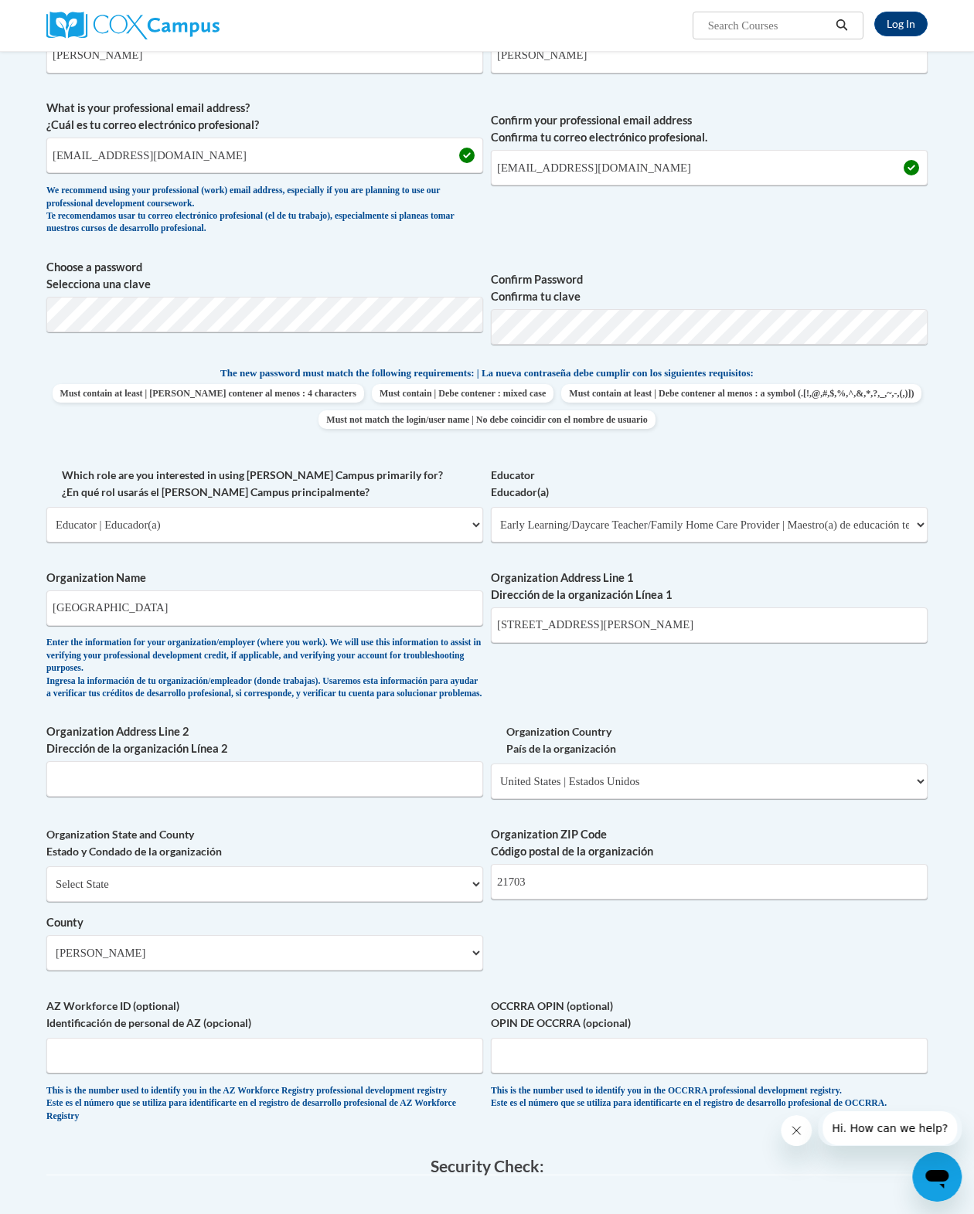
scroll to position [277, 39]
click at [625, 620] on input "650 himes ave" at bounding box center [709, 624] width 437 height 36
type input "650 himes ave"
click at [625, 736] on div "What is your first name? ¿Cuál es tu nombre? Leigh What is your last name? ¿Cuá…" at bounding box center [486, 564] width 881 height 1146
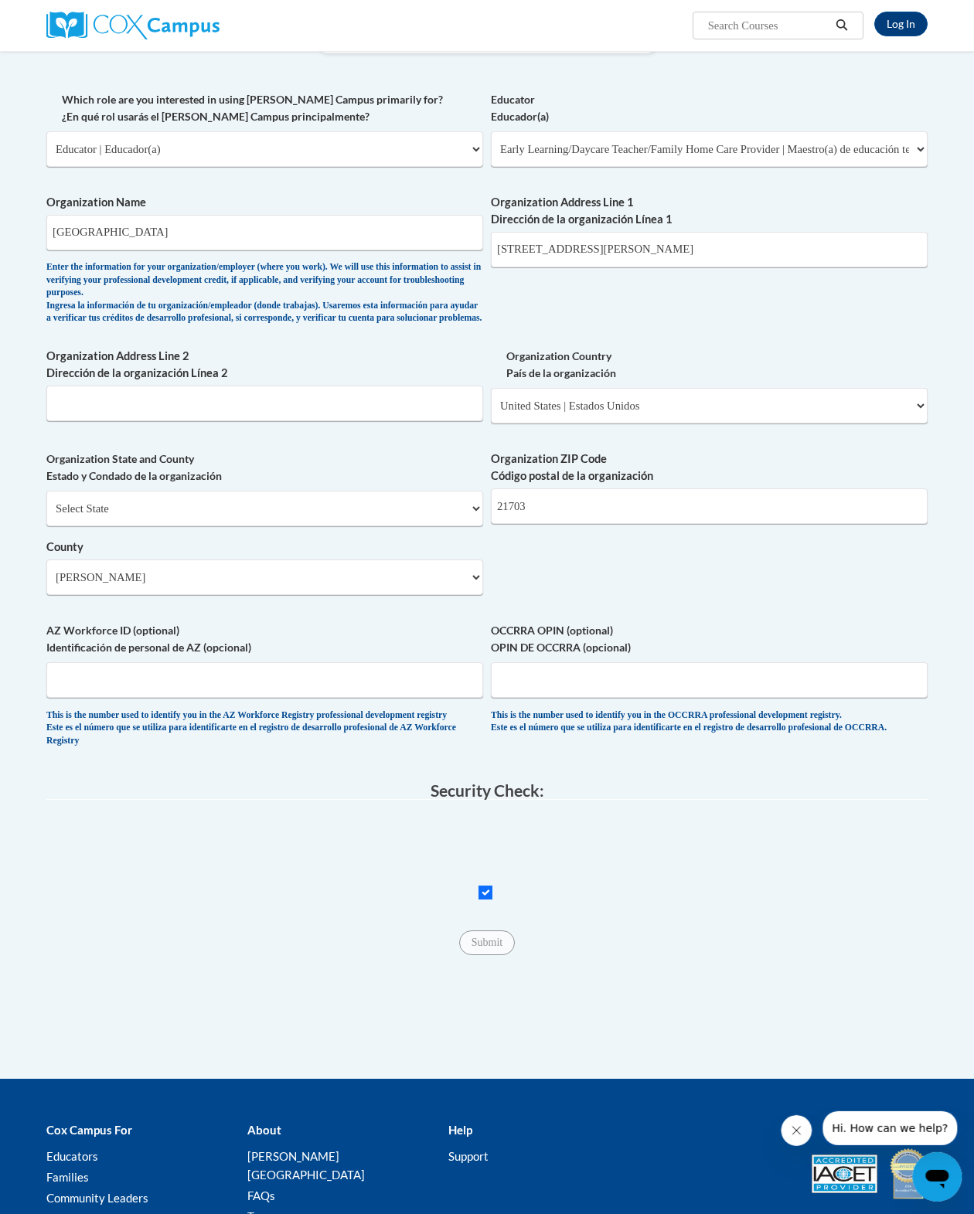
scroll to position [662, 39]
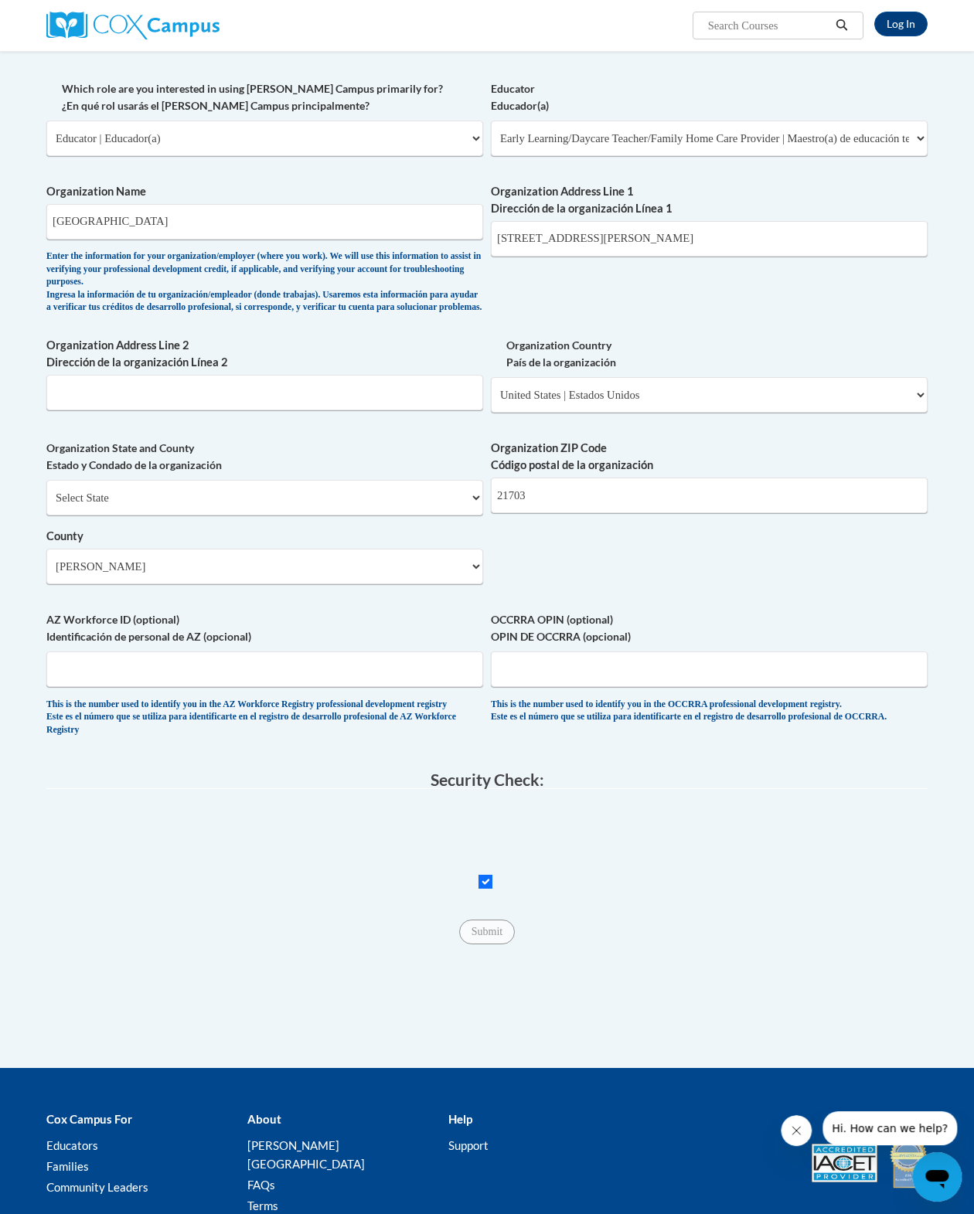
click at [478, 780] on input "Checkbox" at bounding box center [485, 882] width 14 height 14
click at [459, 780] on input "Submit" at bounding box center [487, 932] width 56 height 25
click at [478, 780] on input "Checkbox" at bounding box center [485, 882] width 14 height 14
checkbox input "false"
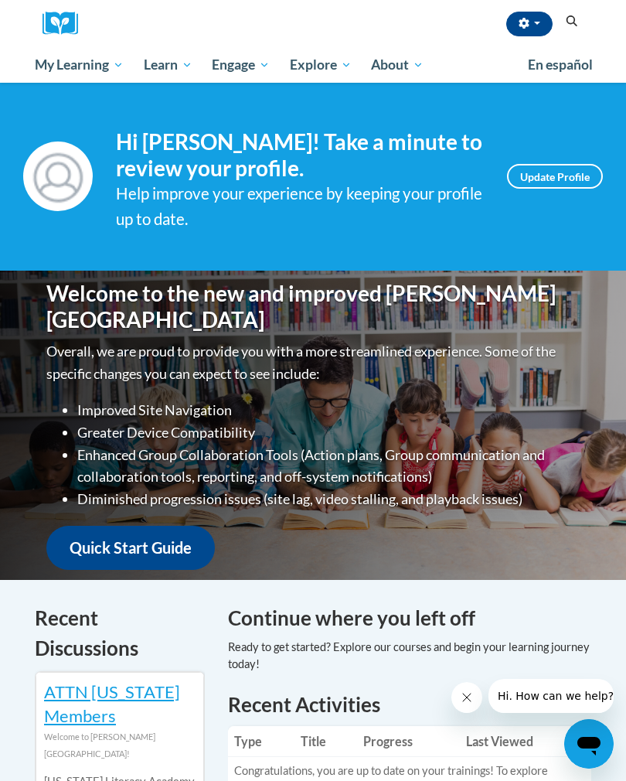
click at [0, 0] on span "Early Care and Learning" at bounding box center [0, 0] width 0 height 0
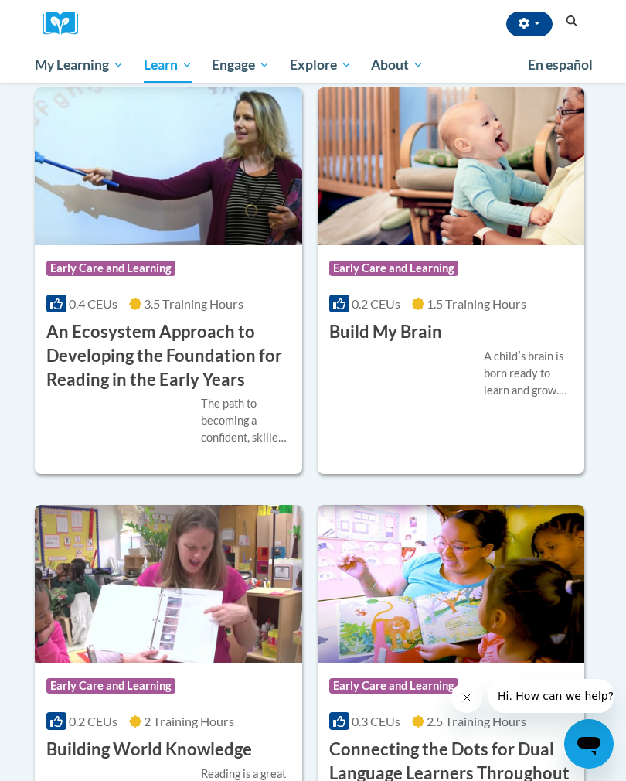
scroll to position [864, 0]
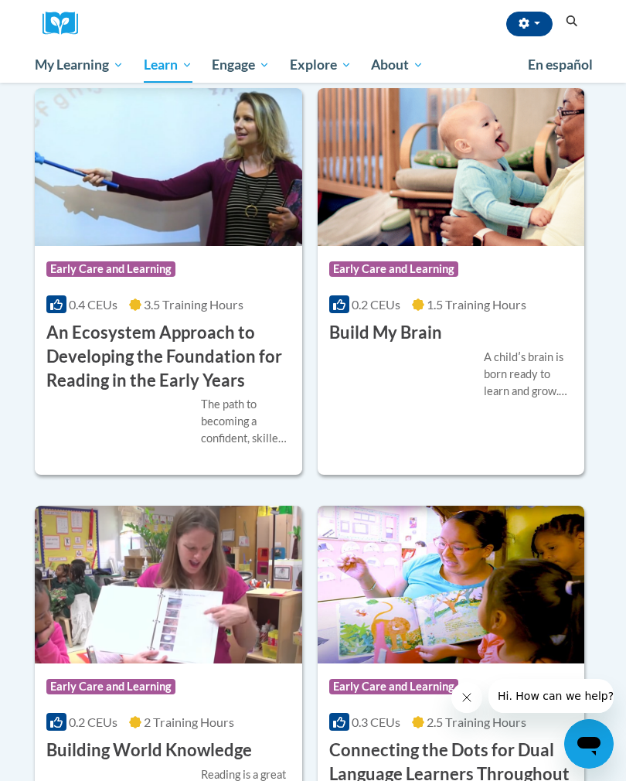
click at [174, 392] on h3 "An Ecosystem Approach to Developing the Foundation for Reading in the Early Yea…" at bounding box center [168, 356] width 244 height 71
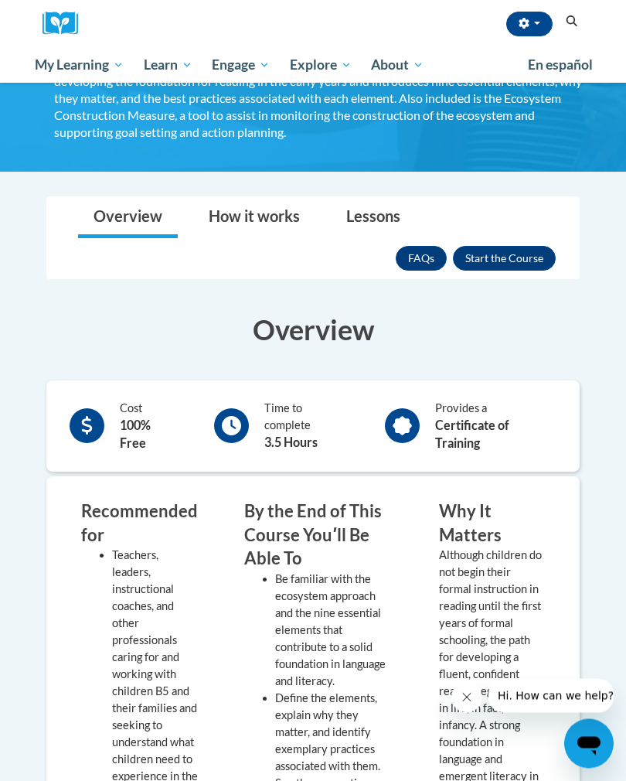
scroll to position [333, 0]
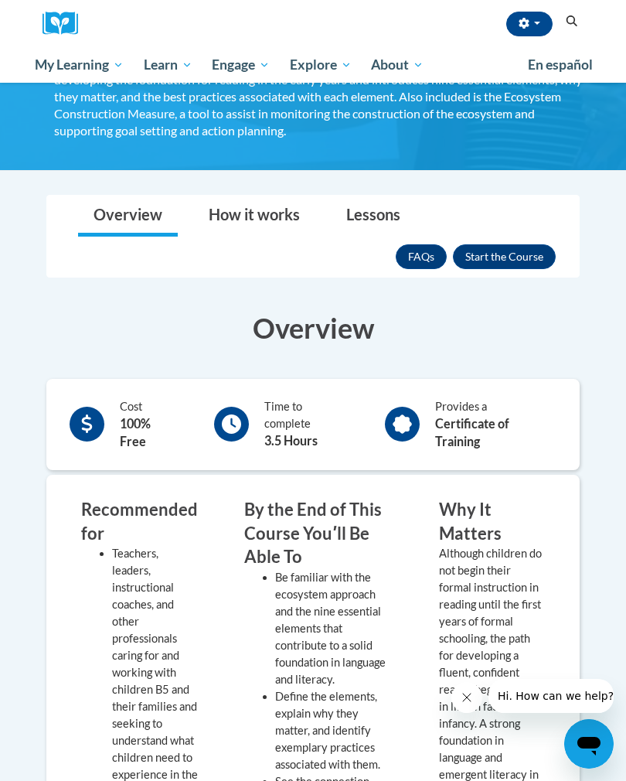
click at [522, 256] on button "Enroll" at bounding box center [504, 256] width 103 height 25
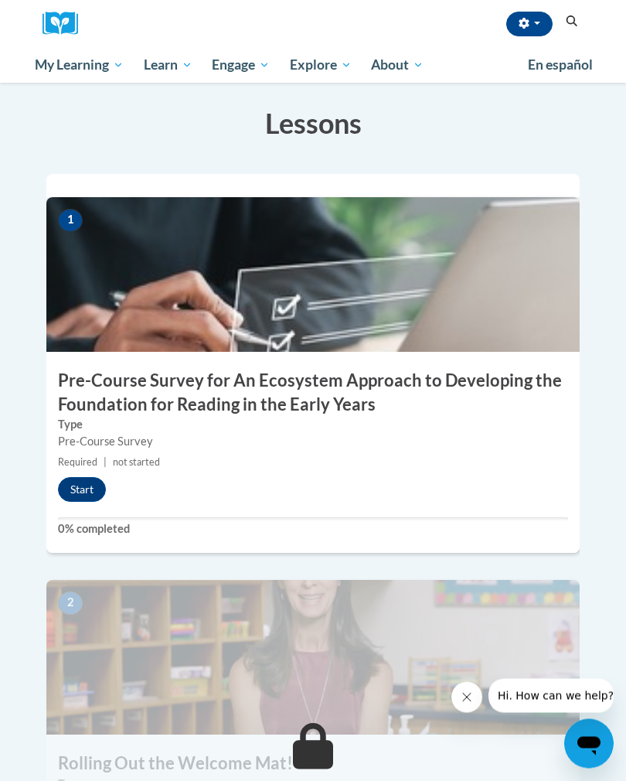
scroll to position [421, 0]
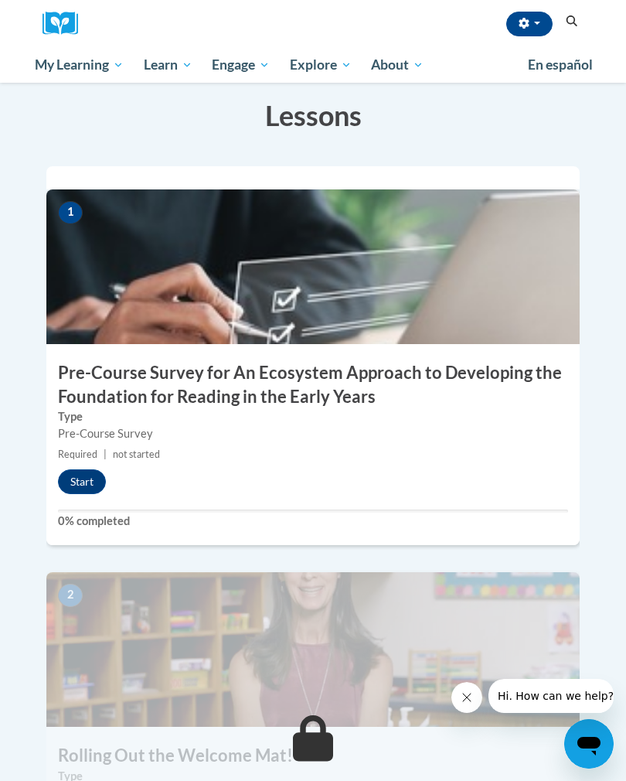
click at [87, 469] on button "Start" at bounding box center [82, 481] width 48 height 25
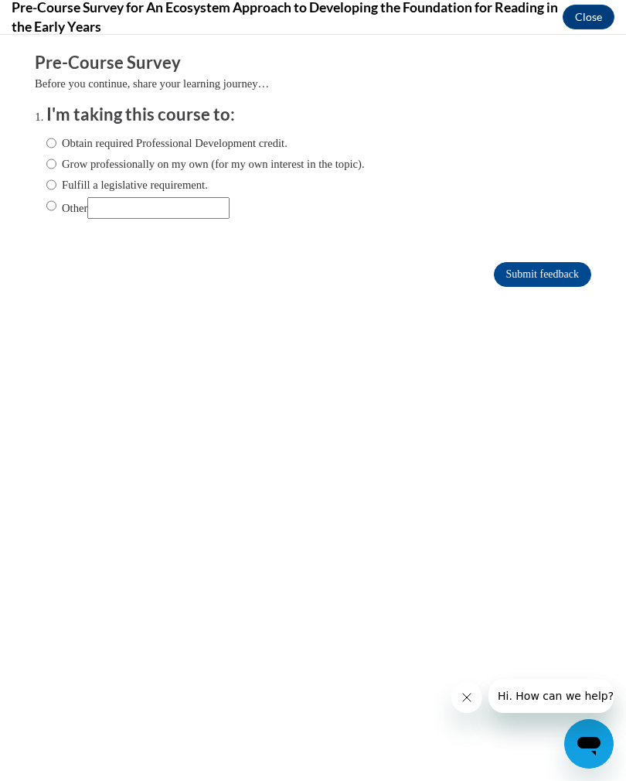
scroll to position [0, 0]
click at [278, 156] on label "Grow professionally on my own (for my own interest in the topic)." at bounding box center [205, 163] width 318 height 17
click at [56, 156] on input "Grow professionally on my own (for my own interest in the topic)." at bounding box center [51, 163] width 10 height 17
radio input "true"
click at [251, 137] on label "Obtain required Professional Development credit." at bounding box center [166, 142] width 241 height 17
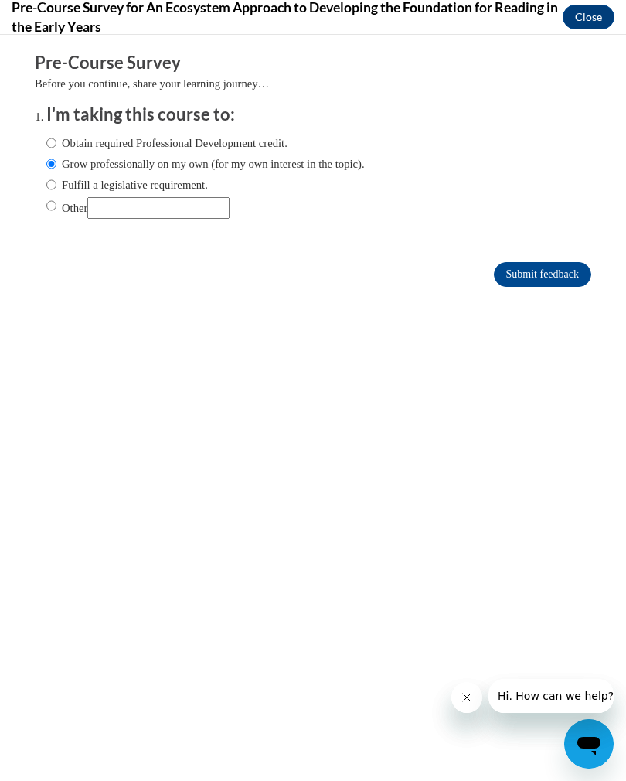
click at [56, 137] on input "Obtain required Professional Development credit." at bounding box center [51, 142] width 10 height 17
radio input "true"
click at [73, 165] on label "Grow professionally on my own (for my own interest in the topic)." at bounding box center [205, 163] width 318 height 17
click at [56, 165] on input "Grow professionally on my own (for my own interest in the topic)." at bounding box center [51, 163] width 10 height 17
radio input "true"
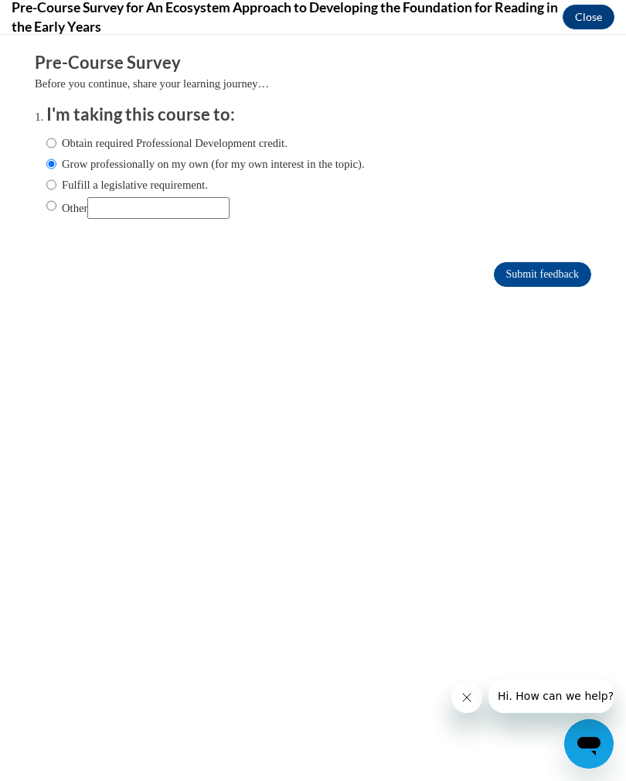
click at [553, 271] on input "Submit feedback" at bounding box center [542, 274] width 97 height 25
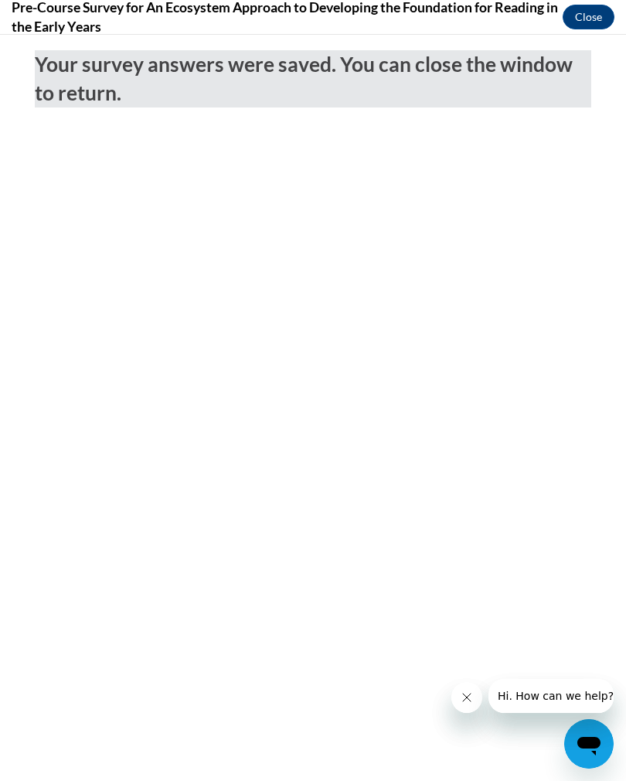
click at [590, 9] on button "Close" at bounding box center [589, 17] width 52 height 25
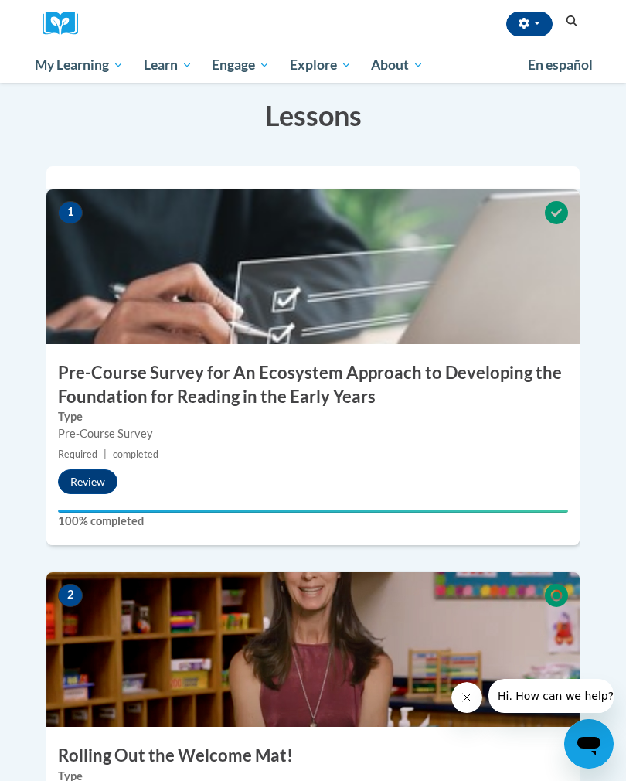
click at [94, 469] on button "Review" at bounding box center [88, 481] width 60 height 25
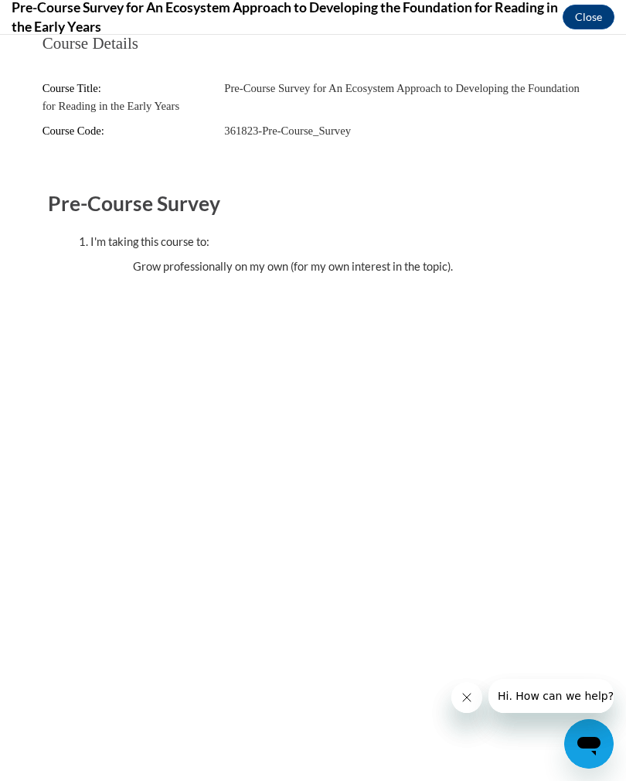
click at [584, 15] on button "Close" at bounding box center [589, 17] width 52 height 25
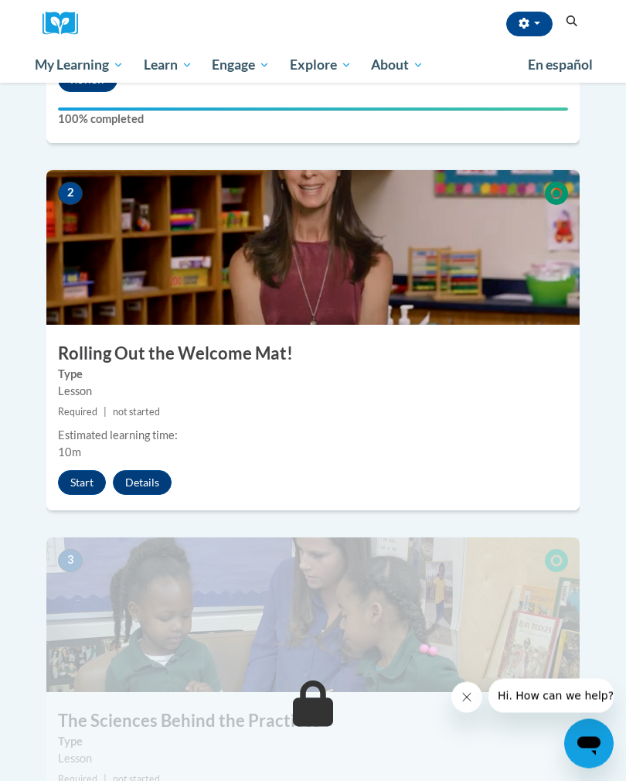
click at [89, 471] on button "Start" at bounding box center [82, 483] width 48 height 25
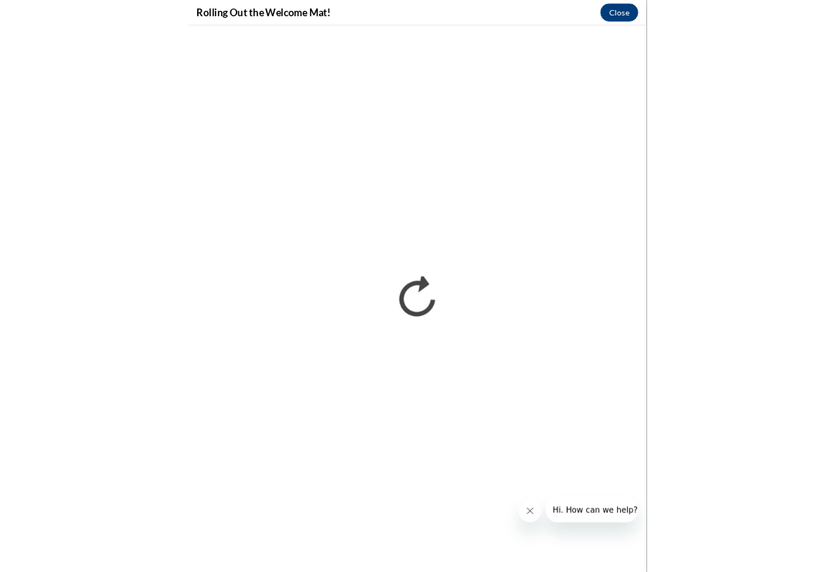
scroll to position [928, 0]
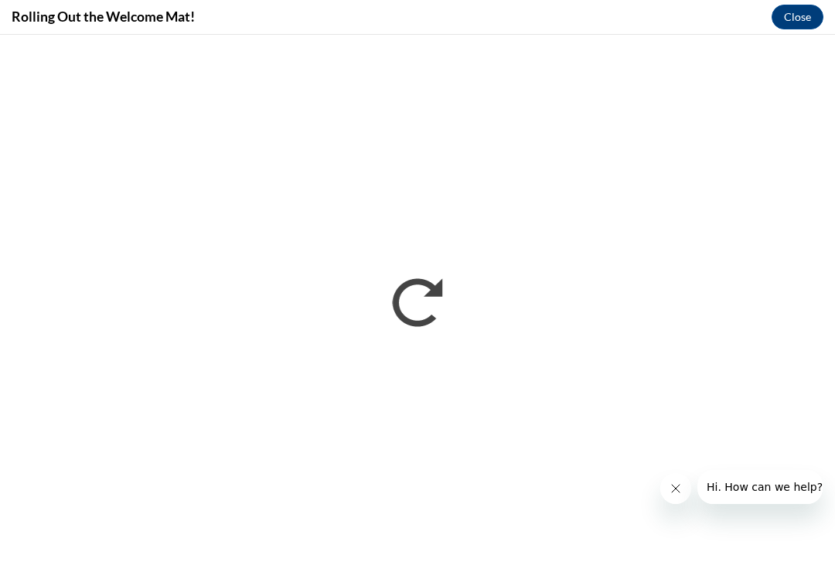
click at [625, 484] on icon "Close message from company" at bounding box center [675, 488] width 12 height 12
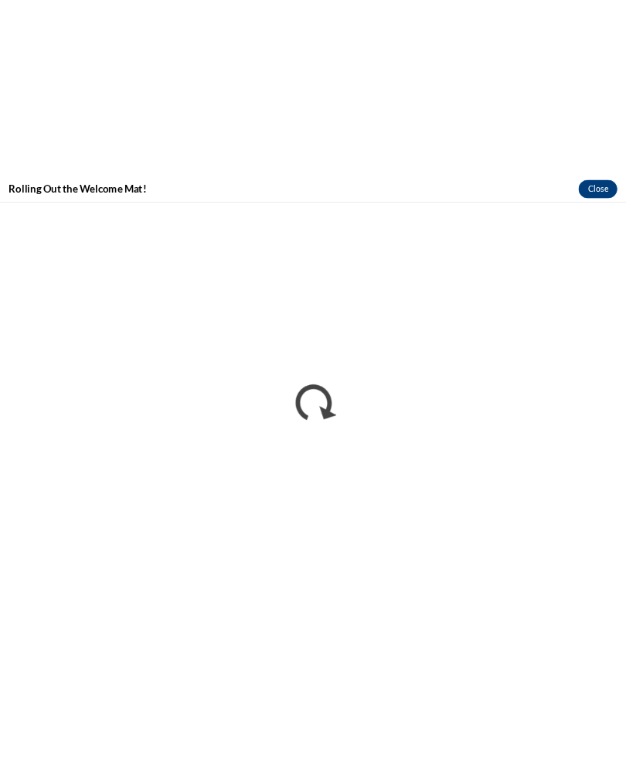
scroll to position [823, 0]
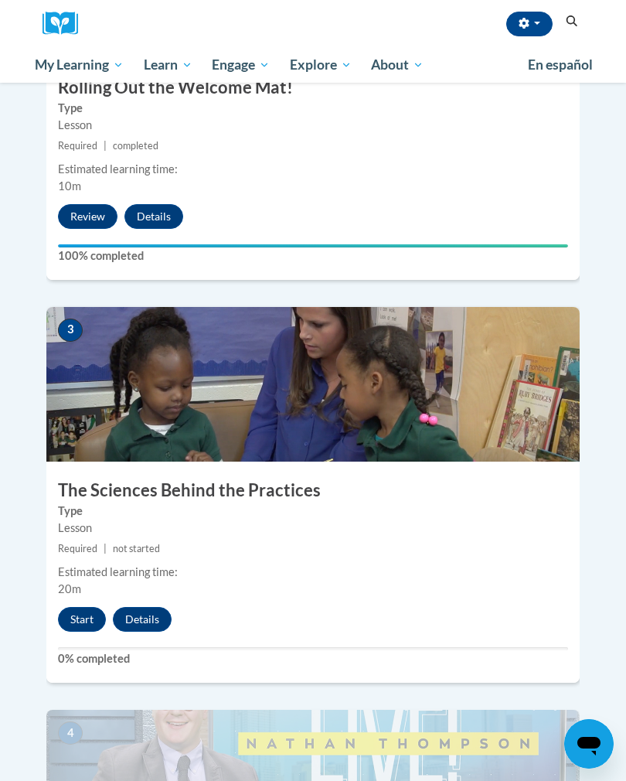
scroll to position [1088, 0]
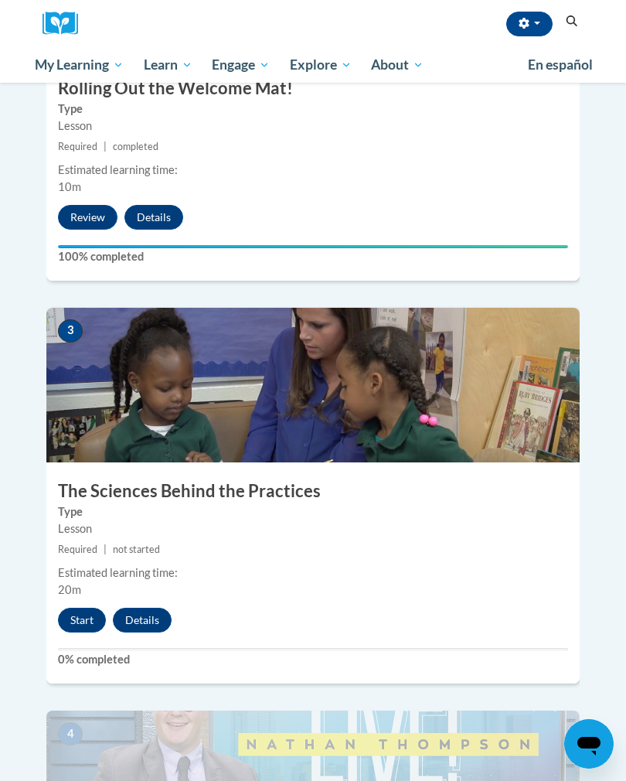
click at [94, 608] on button "Start" at bounding box center [82, 620] width 48 height 25
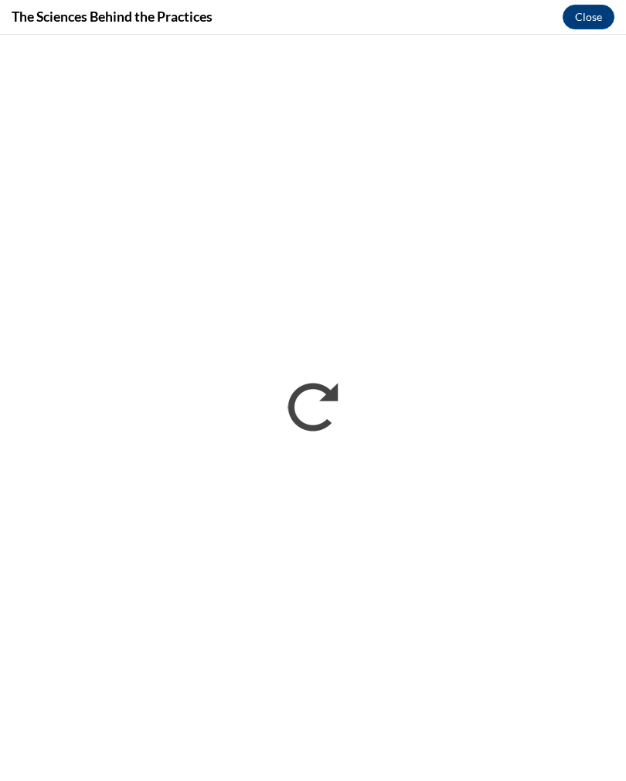
click at [584, 15] on button "Close" at bounding box center [589, 17] width 52 height 25
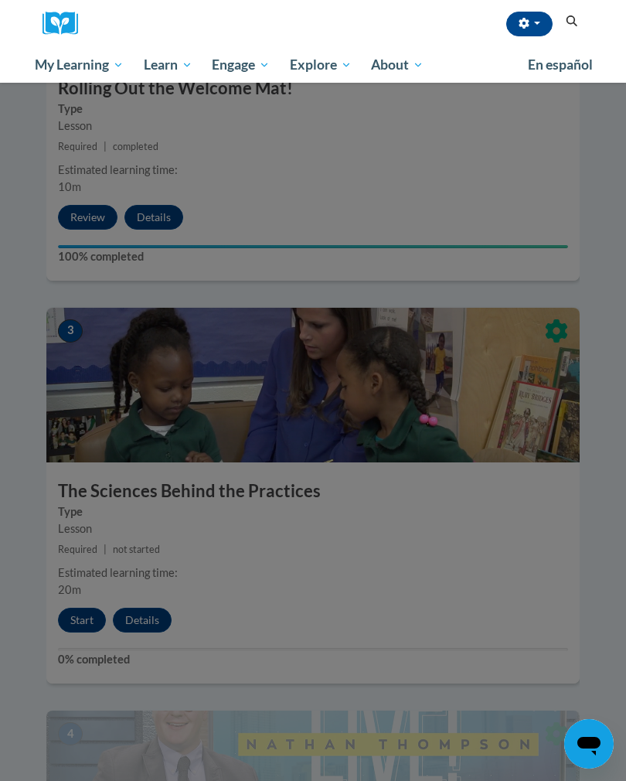
click at [515, 28] on button "button" at bounding box center [529, 24] width 46 height 25
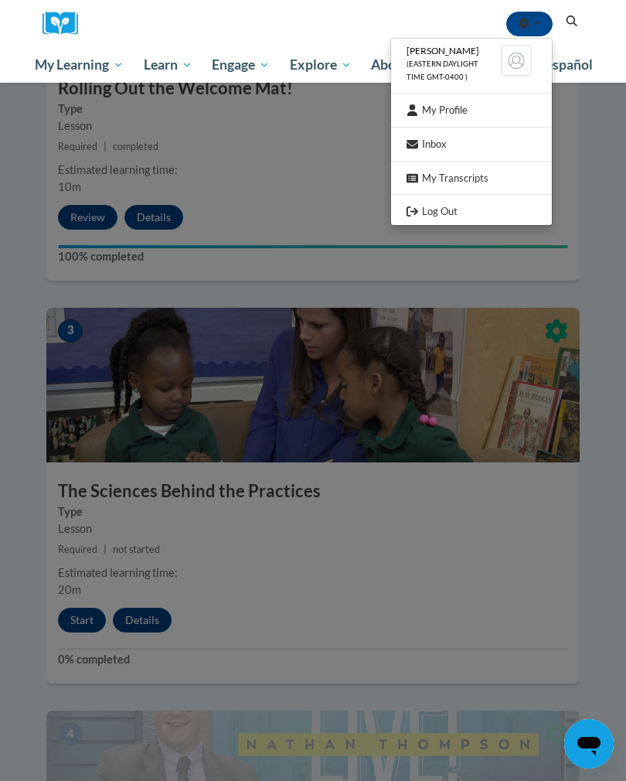
click at [450, 207] on link "Log Out" at bounding box center [471, 211] width 161 height 19
